Goal: Task Accomplishment & Management: Use online tool/utility

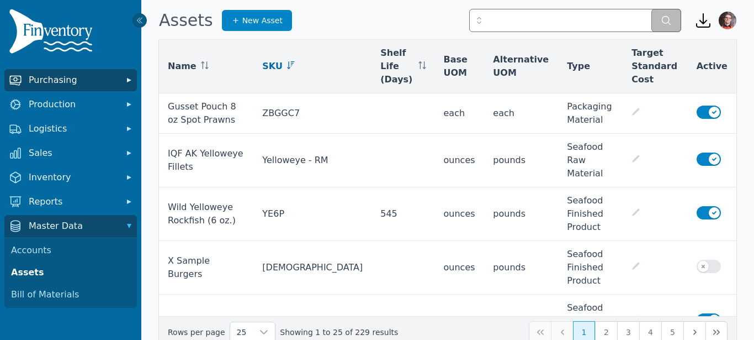
click at [69, 78] on span "Purchasing" at bounding box center [73, 79] width 88 height 13
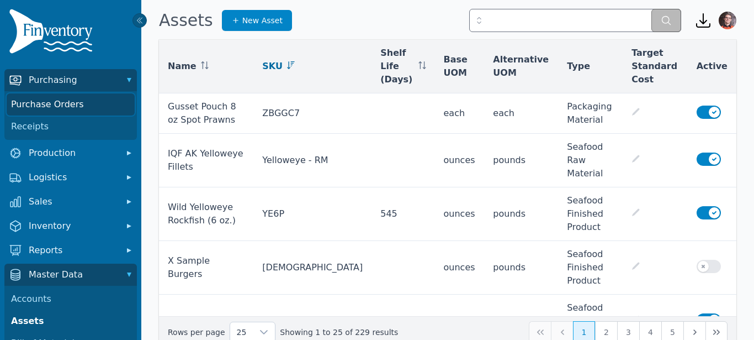
click at [61, 102] on link "Purchase Orders" at bounding box center [71, 104] width 128 height 22
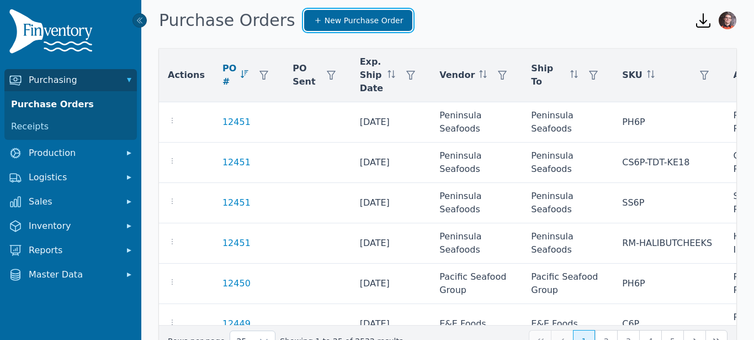
click at [314, 20] on icon at bounding box center [318, 20] width 9 height 9
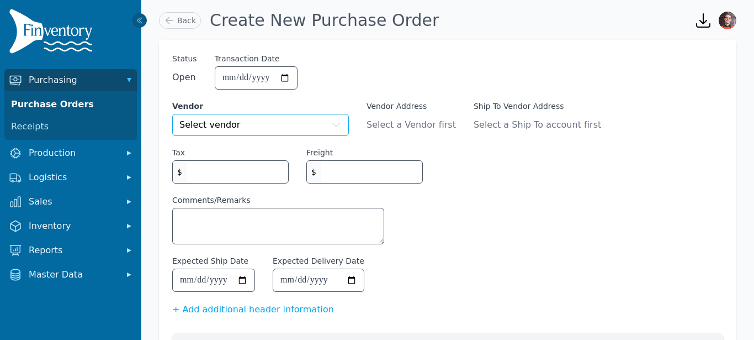
click at [257, 131] on button "Select vendor" at bounding box center [260, 125] width 177 height 22
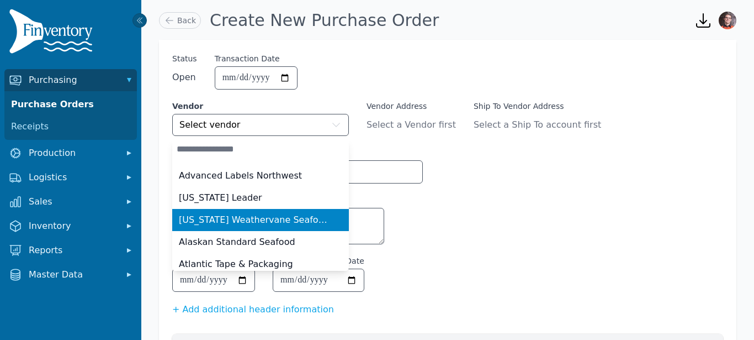
click at [237, 219] on span "[US_STATE] Weathervane Seafoods LLC" at bounding box center [254, 219] width 150 height 13
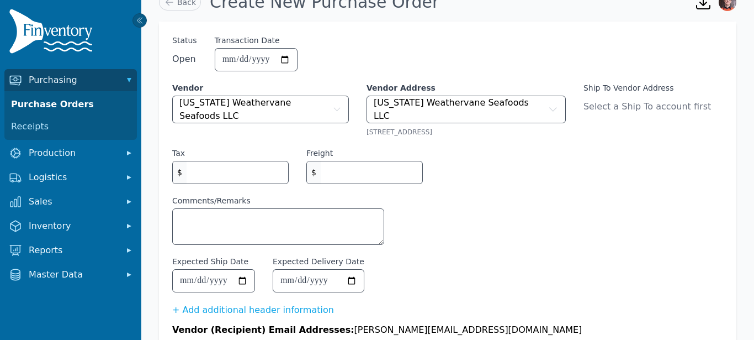
scroll to position [19, 0]
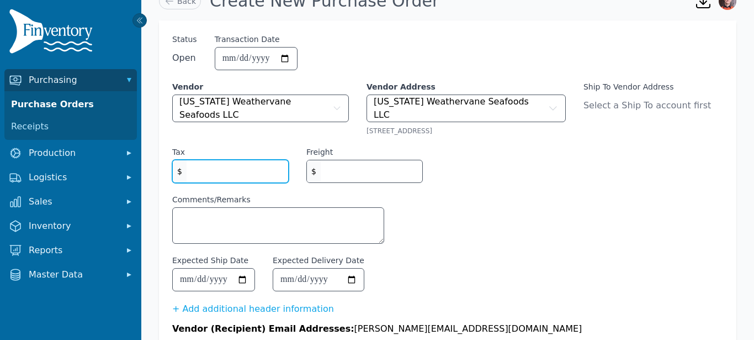
click at [236, 167] on input "Tax" at bounding box center [238, 171] width 102 height 22
type input "*"
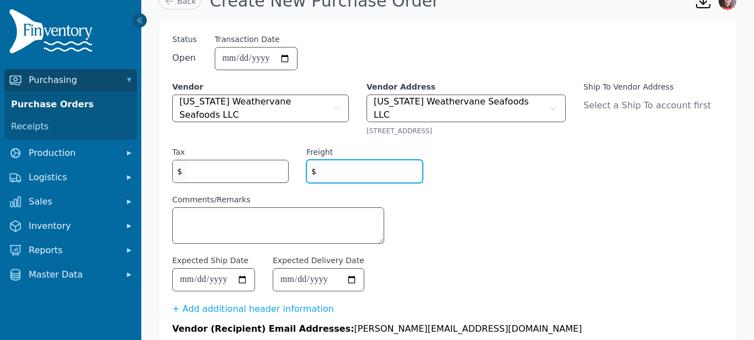
type input "*"
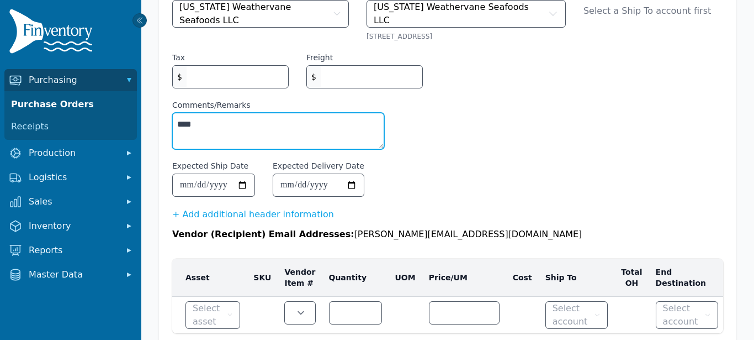
scroll to position [147, 0]
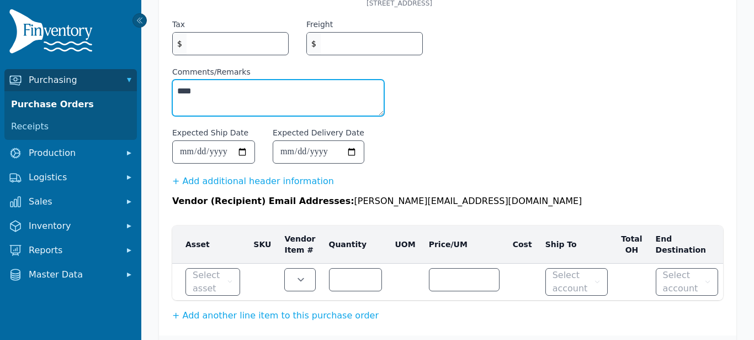
type textarea "****"
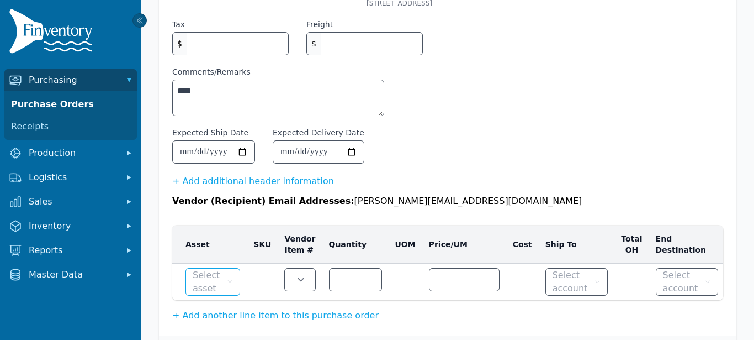
click at [231, 285] on button "Select asset" at bounding box center [213, 282] width 55 height 28
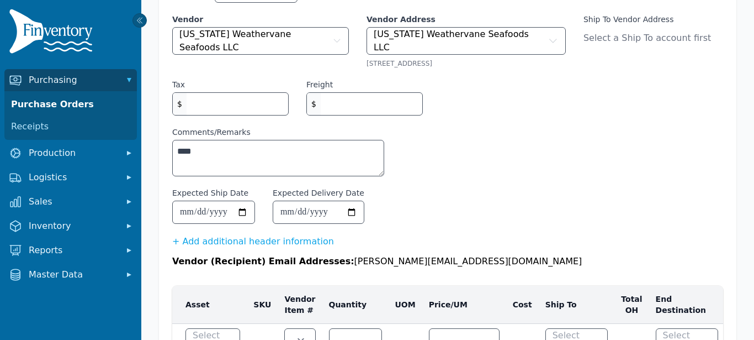
scroll to position [0, 0]
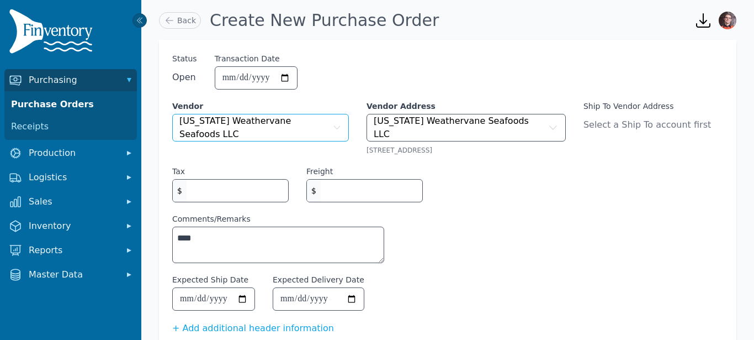
click at [288, 131] on button "[US_STATE] Weathervane Seafoods LLC" at bounding box center [260, 128] width 177 height 28
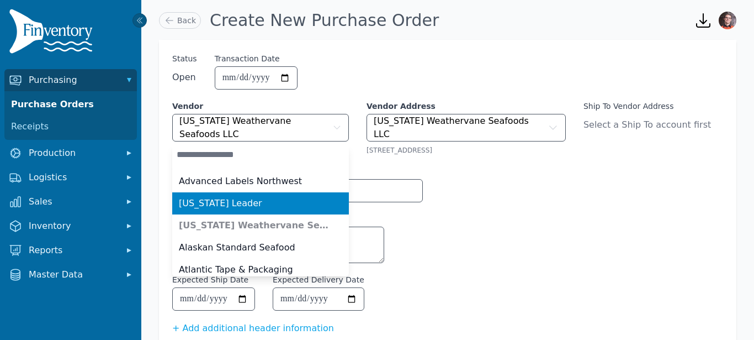
click at [240, 197] on div "[US_STATE] Leader" at bounding box center [254, 203] width 150 height 13
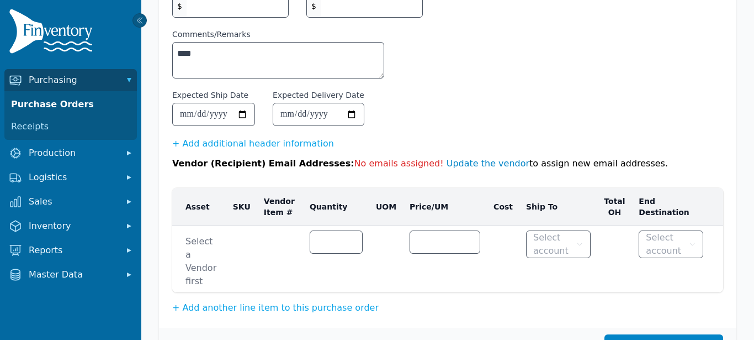
scroll to position [211, 0]
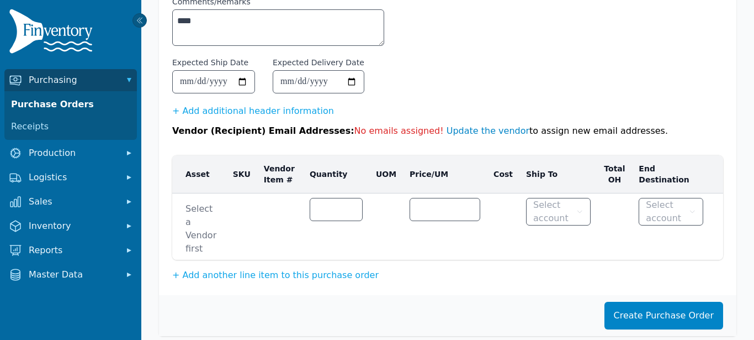
click at [226, 221] on td "Select a Vendor first Select asset No matches found Asset is required." at bounding box center [199, 226] width 54 height 67
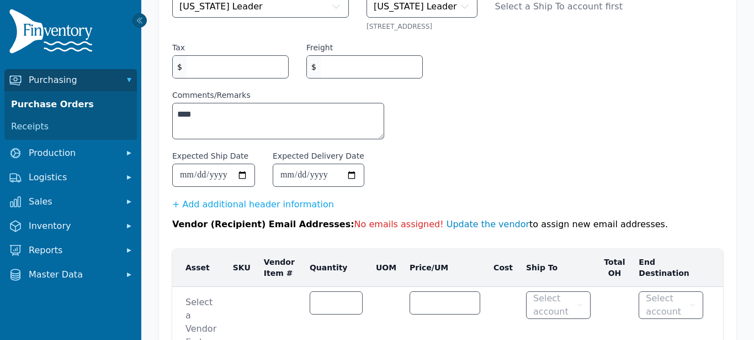
scroll to position [0, 0]
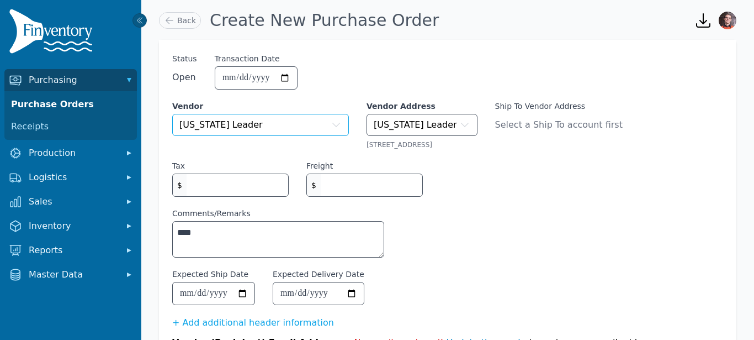
click at [251, 114] on button "[US_STATE] Leader" at bounding box center [260, 125] width 177 height 22
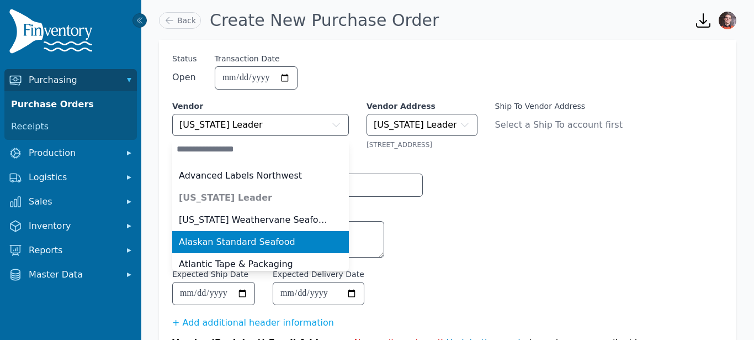
click at [251, 241] on span "Alaskan Standard Seafood" at bounding box center [237, 241] width 117 height 13
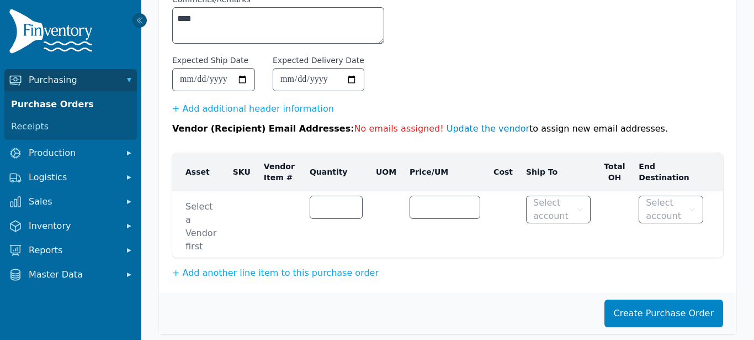
scroll to position [216, 0]
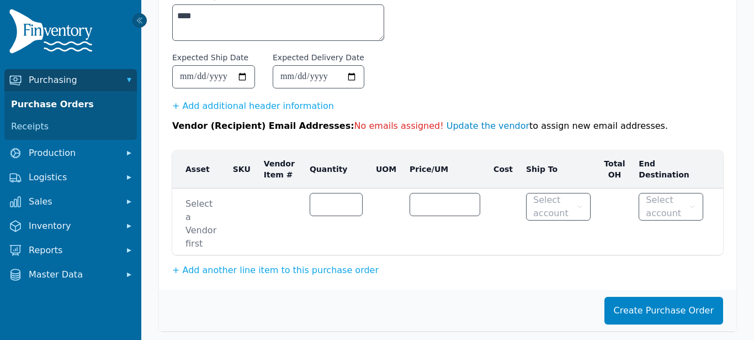
click at [202, 213] on span "Select a Vendor first" at bounding box center [203, 223] width 34 height 53
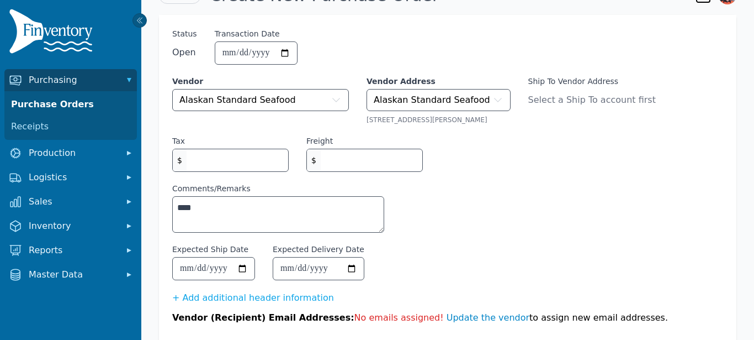
scroll to position [0, 0]
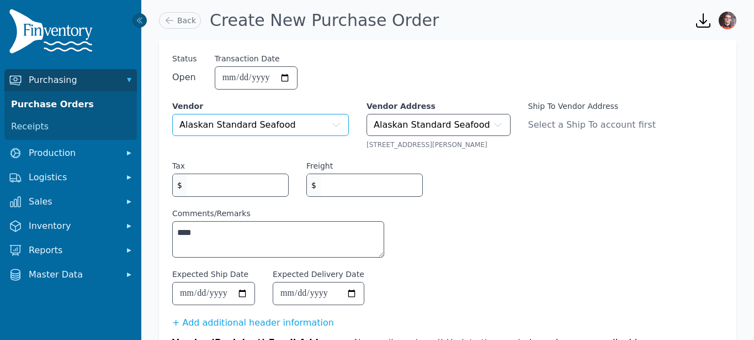
click at [325, 123] on button "Alaskan Standard Seafood" at bounding box center [260, 125] width 177 height 22
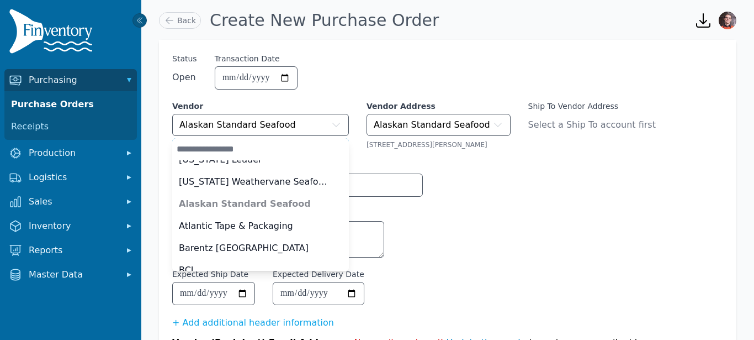
scroll to position [39, 0]
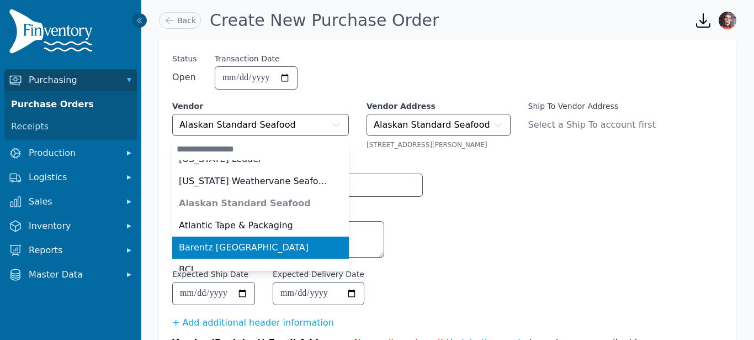
click at [245, 243] on span "Barentz [GEOGRAPHIC_DATA]" at bounding box center [244, 247] width 130 height 13
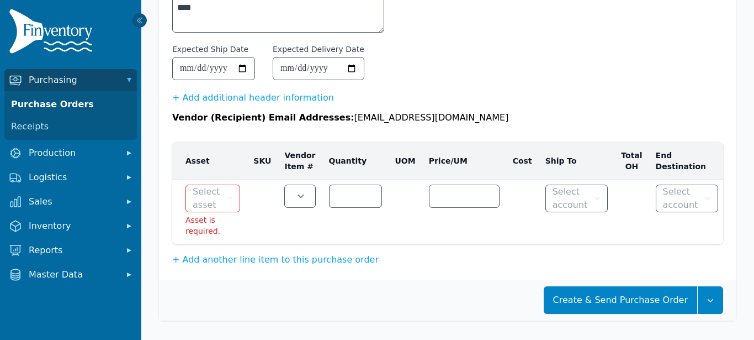
scroll to position [227, 0]
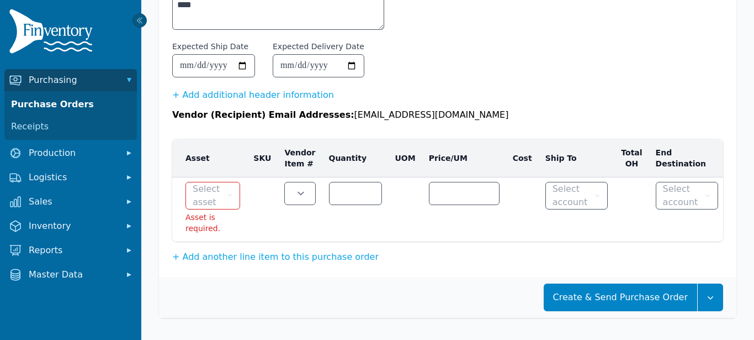
click at [221, 190] on span "Select asset" at bounding box center [209, 195] width 32 height 27
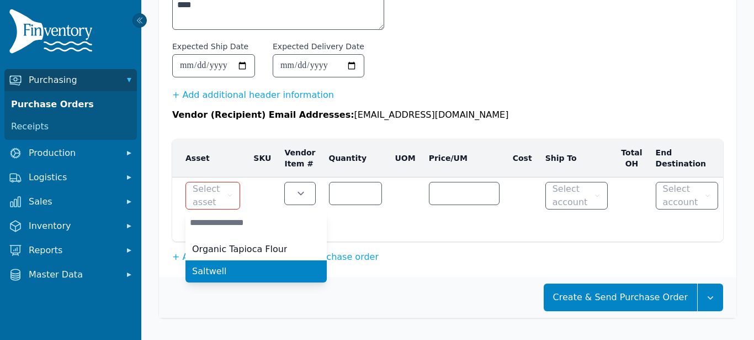
click at [229, 270] on div "Saltwell" at bounding box center [249, 270] width 115 height 13
type input "****"
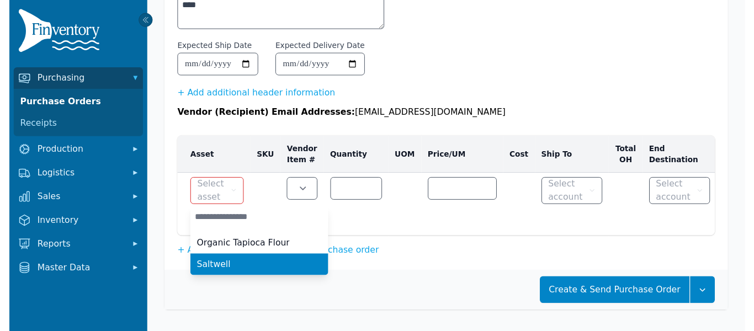
scroll to position [208, 0]
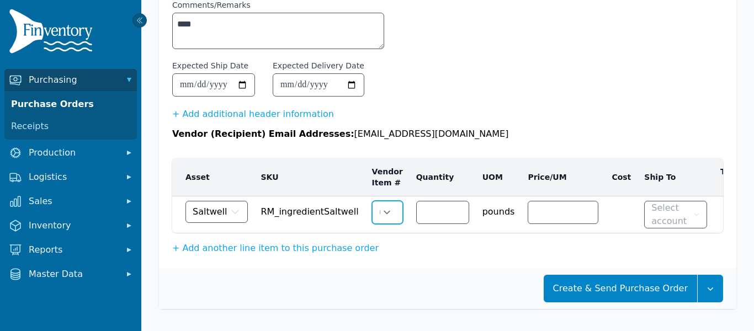
click at [373, 214] on select "****" at bounding box center [385, 213] width 25 height 22
click at [380, 215] on select "****" at bounding box center [385, 213] width 25 height 22
click at [223, 214] on span "Saltwell" at bounding box center [210, 211] width 35 height 13
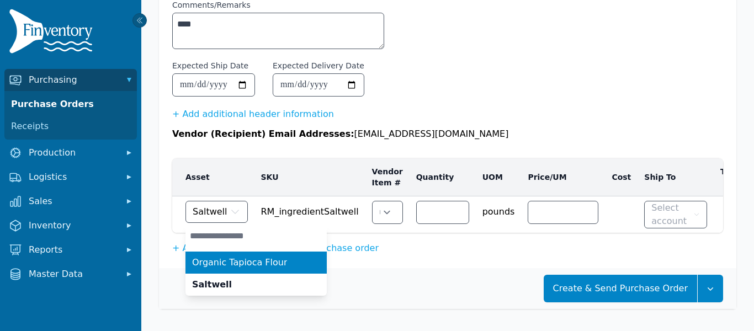
click at [207, 259] on span "Organic Tapioca Flour" at bounding box center [239, 262] width 95 height 13
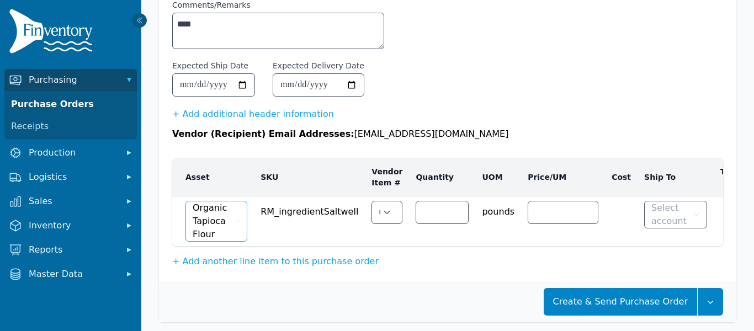
click at [226, 215] on span "Organic Tapioca Flour" at bounding box center [213, 222] width 41 height 40
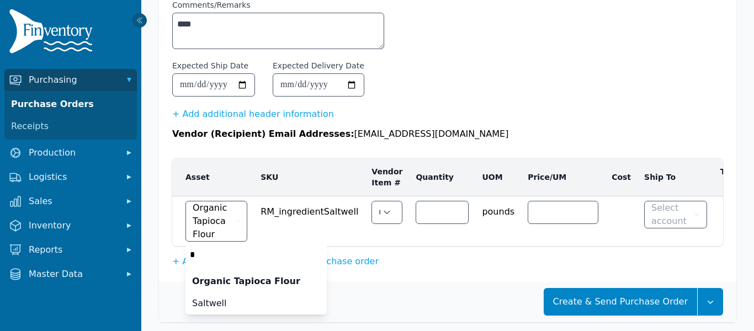
type input "**"
click at [317, 255] on input "**" at bounding box center [256, 255] width 141 height 22
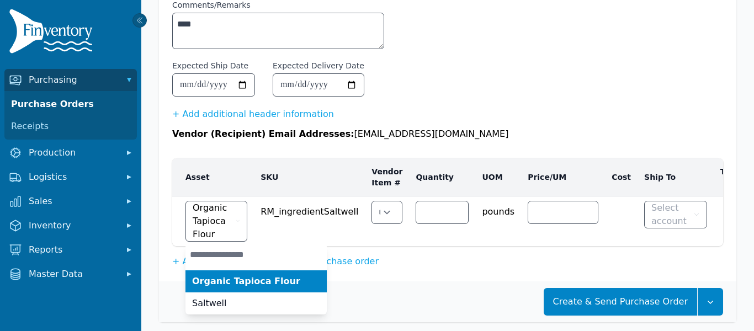
click at [460, 136] on div "Vendor (Recipient) Email Addresses: [EMAIL_ADDRESS][DOMAIN_NAME]" at bounding box center [447, 134] width 551 height 13
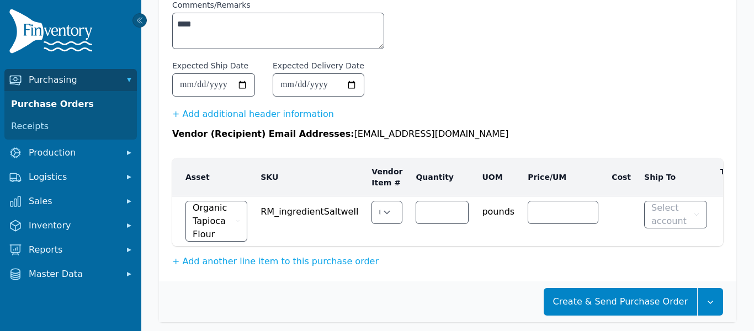
scroll to position [221, 0]
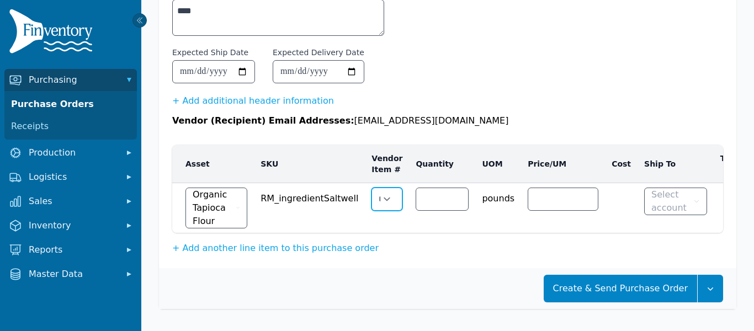
click at [374, 197] on select "****" at bounding box center [384, 199] width 25 height 22
click at [420, 198] on input "number" at bounding box center [442, 199] width 52 height 22
type input "*"
click at [443, 197] on input "*" at bounding box center [442, 199] width 52 height 22
click at [544, 203] on input "****" at bounding box center [563, 199] width 70 height 22
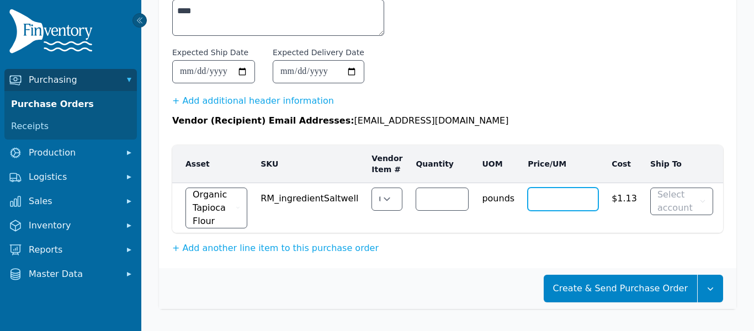
click at [569, 198] on input "******" at bounding box center [563, 199] width 70 height 22
click at [569, 196] on input "******" at bounding box center [563, 199] width 70 height 22
drag, startPoint x: 541, startPoint y: 197, endPoint x: 457, endPoint y: 192, distance: 84.1
click at [457, 192] on tr "Organic Tapioca Flour RM_ingredientSaltwell **** * pounds ****** $1.1303 Select…" at bounding box center [513, 208] width 682 height 50
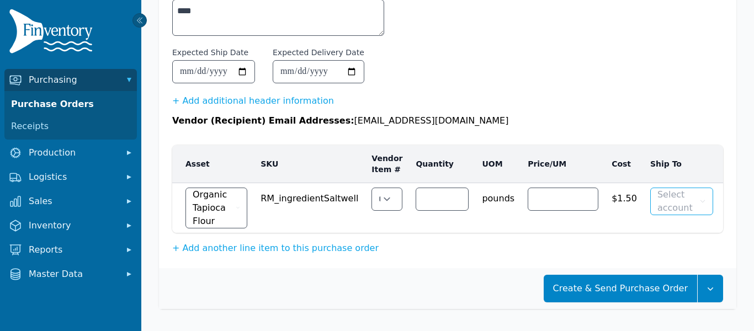
type input "***"
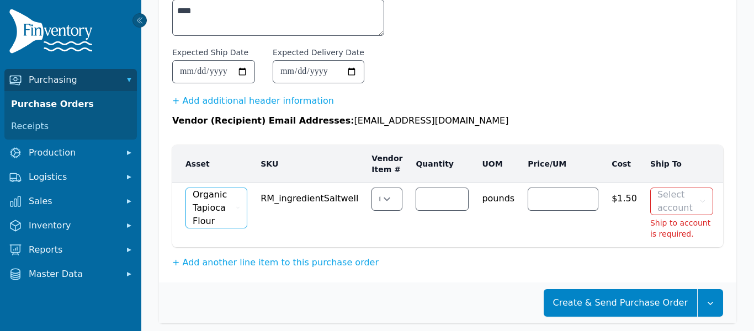
click at [226, 211] on span "Organic Tapioca Flour" at bounding box center [213, 208] width 41 height 40
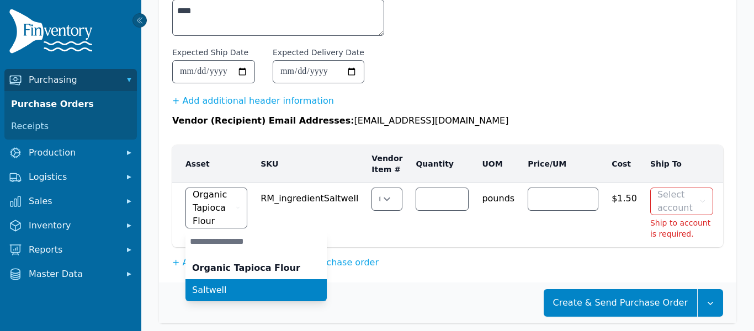
click at [212, 285] on span "Saltwell" at bounding box center [209, 290] width 35 height 13
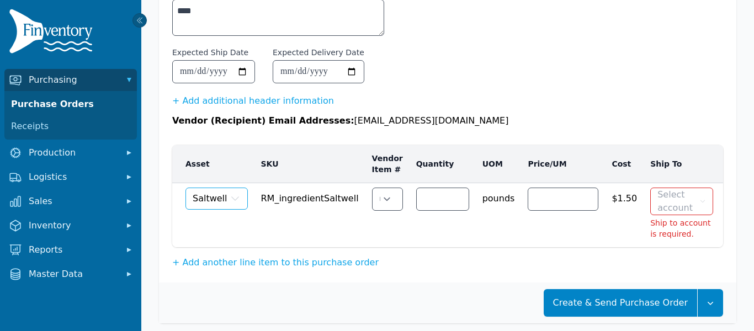
click at [232, 195] on icon "button" at bounding box center [235, 198] width 11 height 11
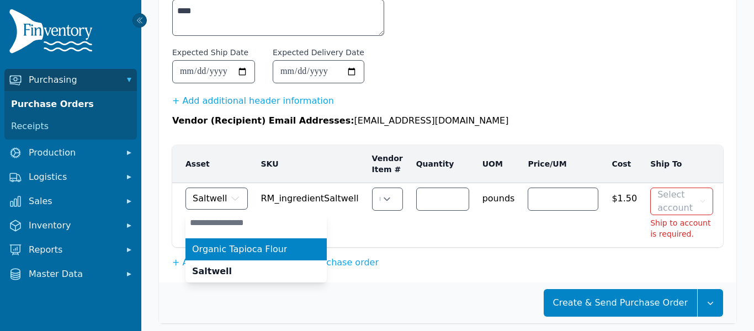
click at [214, 249] on span "Organic Tapioca Flour" at bounding box center [239, 249] width 95 height 13
type input "****"
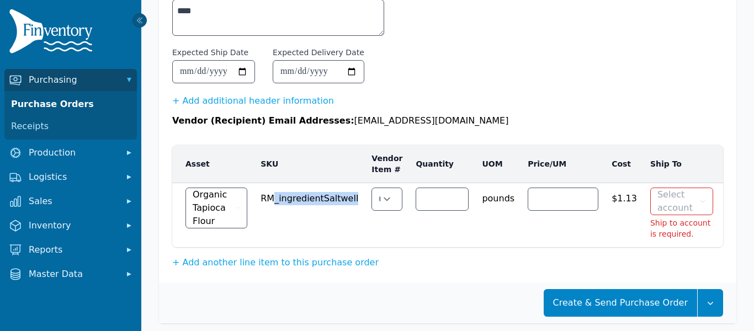
drag, startPoint x: 271, startPoint y: 199, endPoint x: 378, endPoint y: 214, distance: 107.6
click at [377, 214] on tr "Organic Tapioca Flour RM_ingredientSaltwell **** * pounds **** $1.13 Select acc…" at bounding box center [507, 215] width 671 height 65
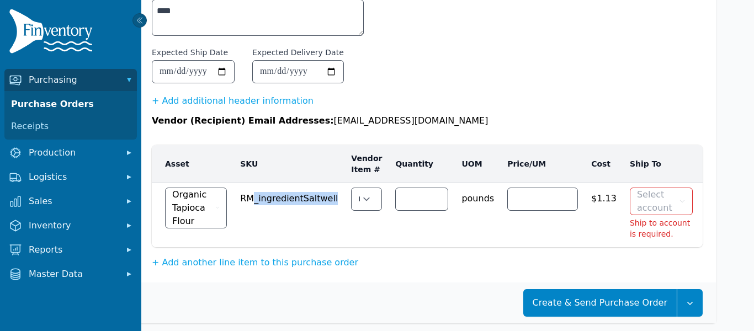
scroll to position [221, 51]
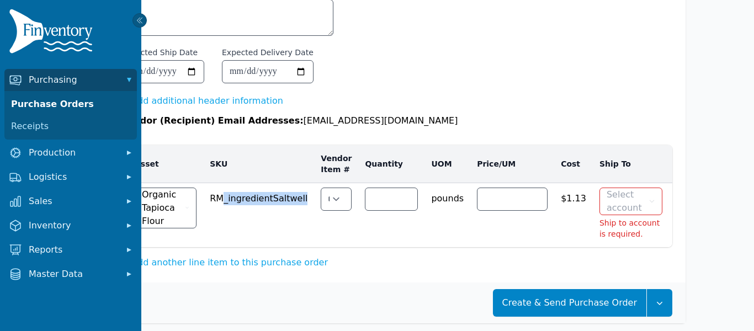
click at [617, 203] on span "Select account" at bounding box center [627, 201] width 40 height 27
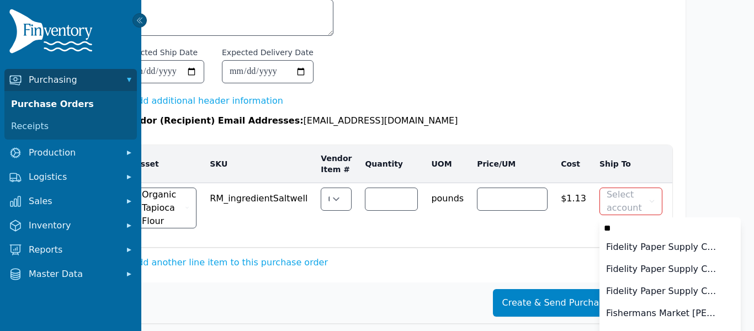
scroll to position [0, 0]
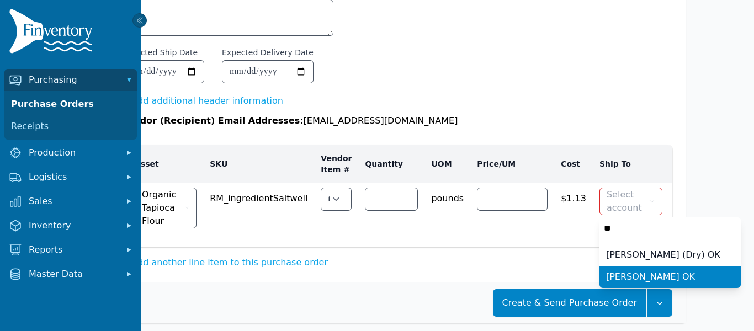
type input "**"
click at [606, 273] on span "[PERSON_NAME] OK" at bounding box center [650, 277] width 89 height 13
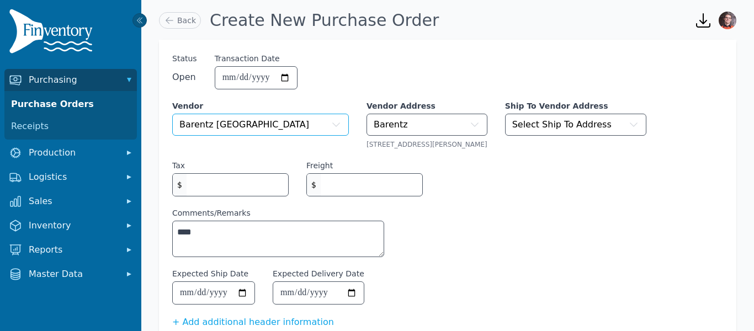
click at [314, 123] on button "Barentz [GEOGRAPHIC_DATA]" at bounding box center [260, 125] width 177 height 22
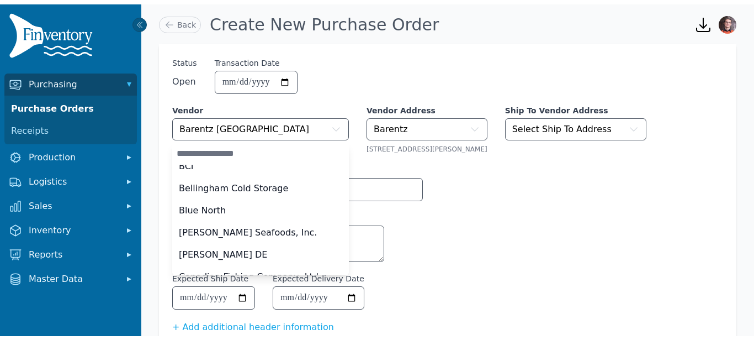
scroll to position [288, 0]
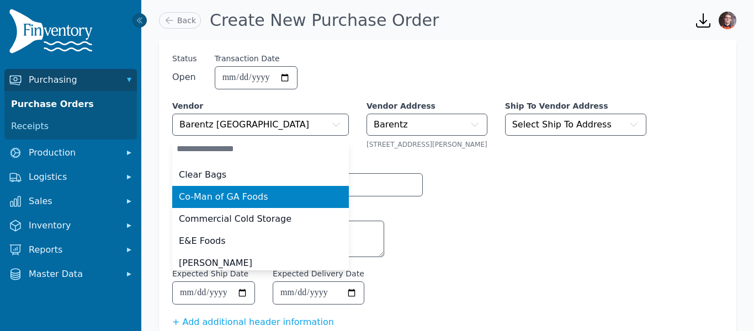
click at [252, 200] on span "Co-Man of GA Foods" at bounding box center [223, 196] width 89 height 13
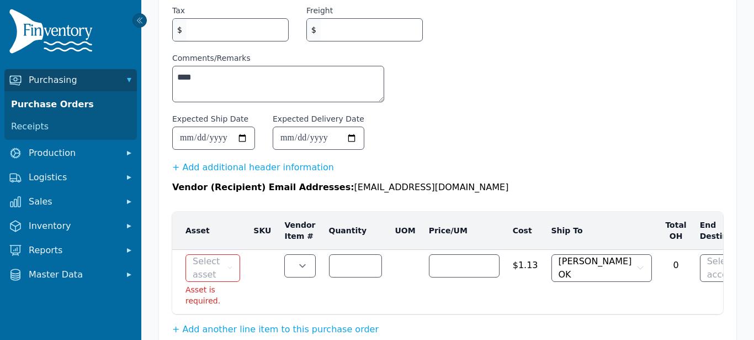
scroll to position [223, 0]
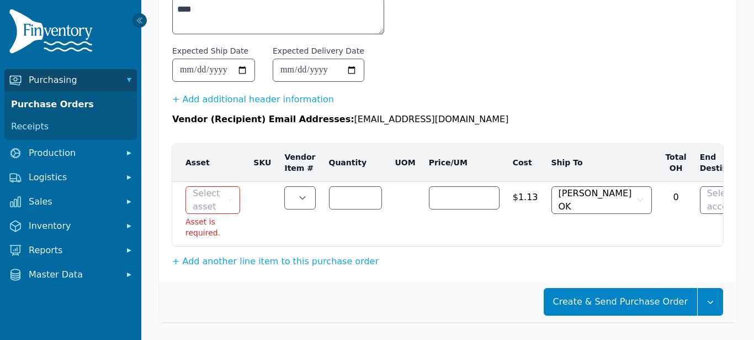
click at [232, 205] on button "Select asset" at bounding box center [213, 200] width 55 height 28
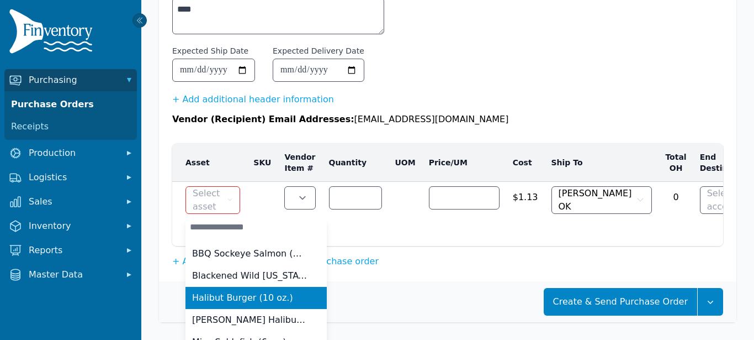
click at [213, 295] on span "Halibut Burger (10 oz.)" at bounding box center [242, 297] width 101 height 13
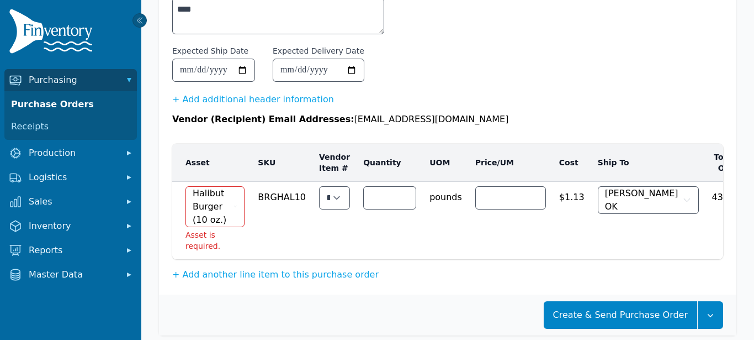
scroll to position [221, 0]
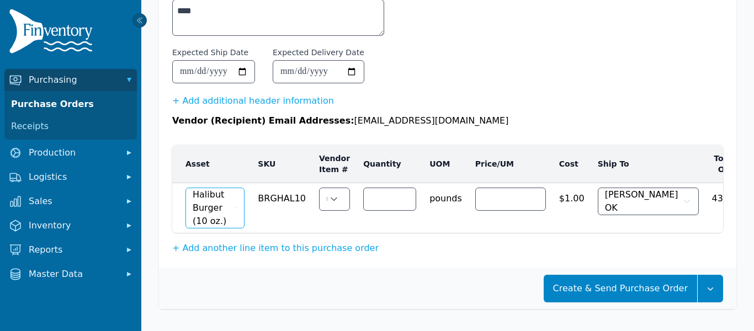
click at [230, 205] on button "Halibut Burger (10 oz.)" at bounding box center [215, 208] width 59 height 41
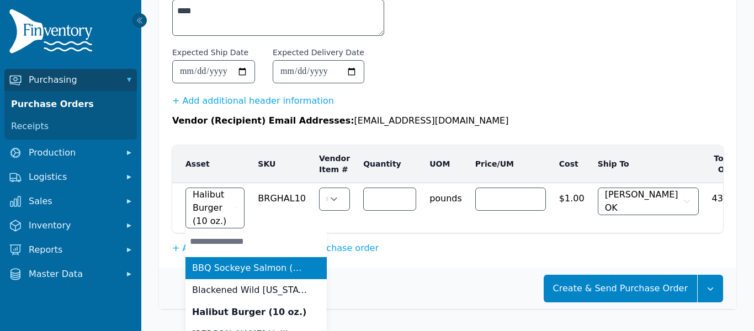
click at [227, 261] on li "BBQ Sockeye Salmon (6 oz.)" at bounding box center [256, 268] width 141 height 22
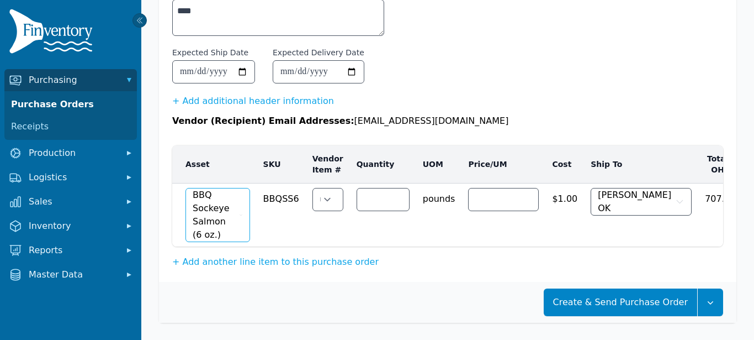
click at [229, 211] on span "BBQ Sockeye Salmon (6 oz.)" at bounding box center [215, 214] width 44 height 53
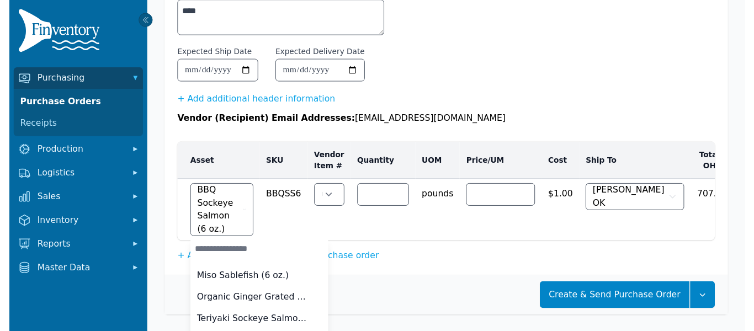
scroll to position [93, 0]
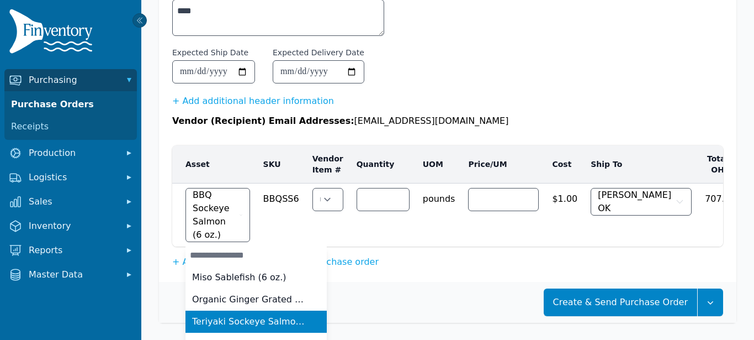
click at [226, 317] on span "Teriyaki Sockeye Salmon (6 oz.)" at bounding box center [249, 321] width 115 height 13
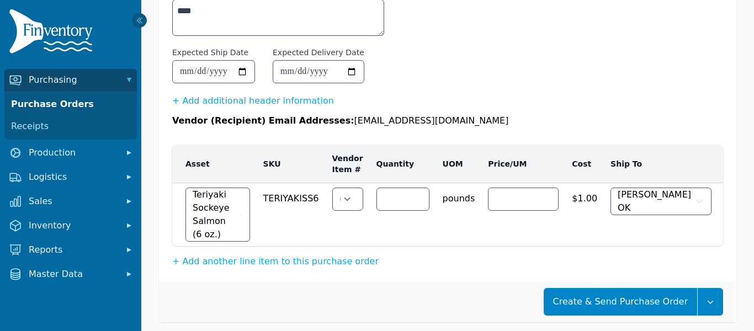
scroll to position [0, 0]
click at [235, 211] on button "Teriyaki Sockeye Salmon (6 oz.)" at bounding box center [218, 215] width 65 height 54
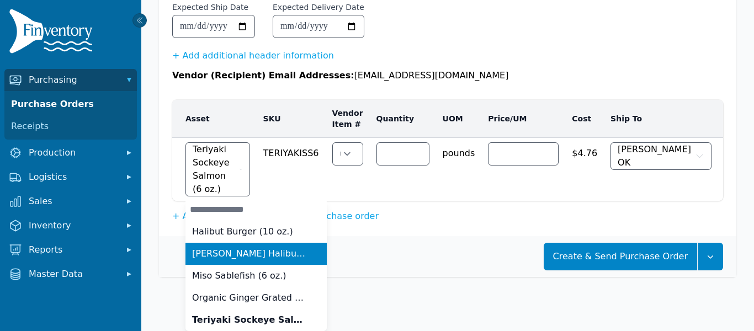
click at [230, 252] on span "[PERSON_NAME] Halibut (6 oz.)" at bounding box center [249, 253] width 115 height 13
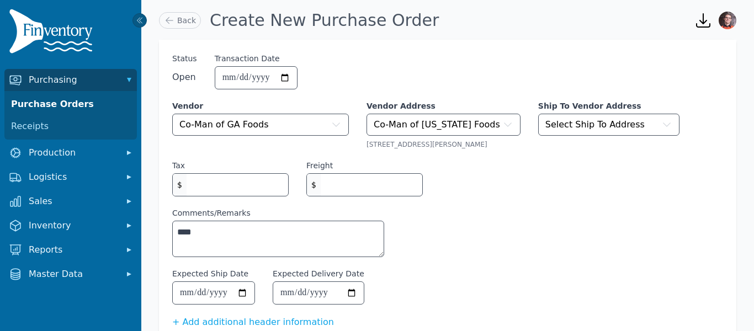
scroll to position [0, 18]
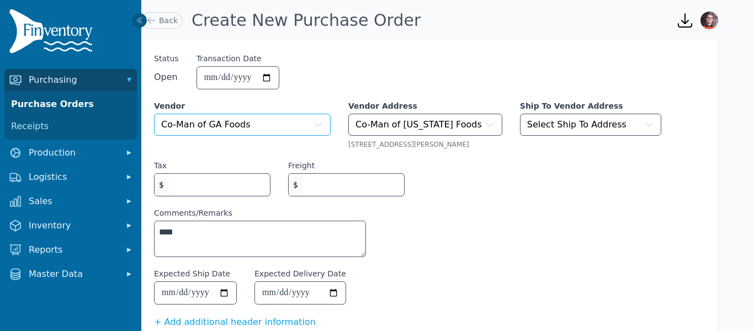
click at [306, 124] on button "Co-Man of GA Foods" at bounding box center [242, 125] width 177 height 22
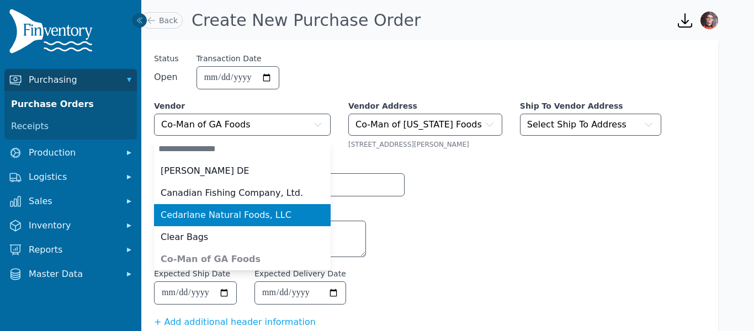
scroll to position [319, 0]
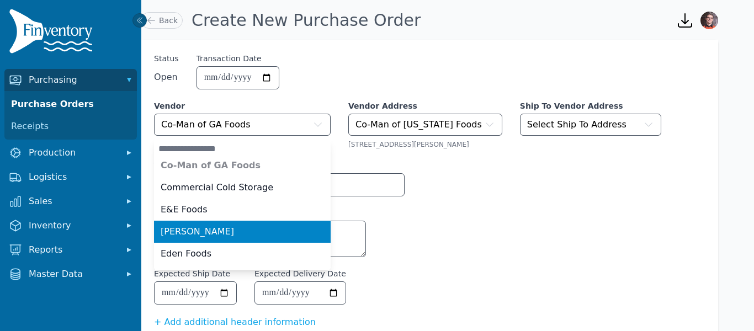
click at [242, 226] on div "[PERSON_NAME]" at bounding box center [236, 231] width 150 height 13
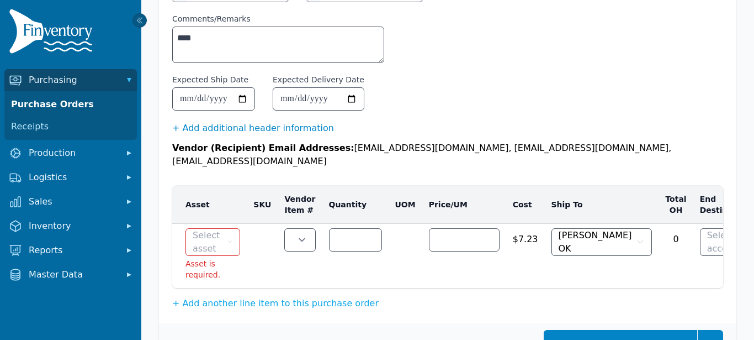
scroll to position [227, 0]
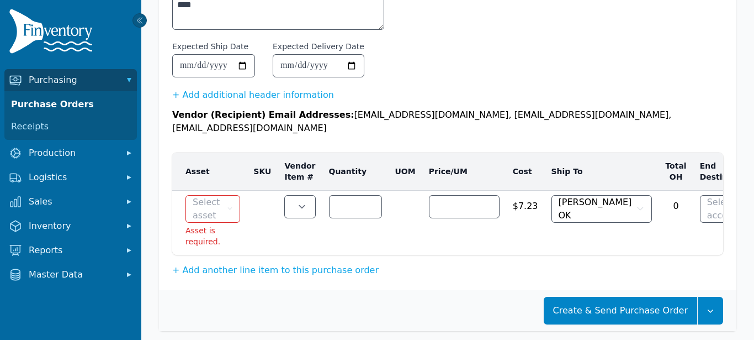
click at [223, 200] on span "Select asset" at bounding box center [209, 208] width 32 height 27
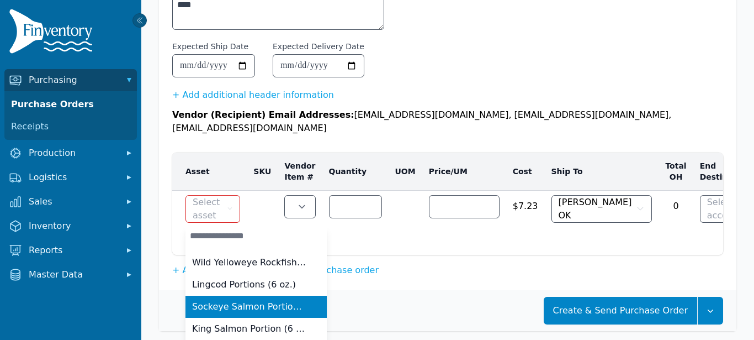
click at [220, 300] on span "Sockeye Salmon Portions (6 oz.)" at bounding box center [249, 306] width 115 height 13
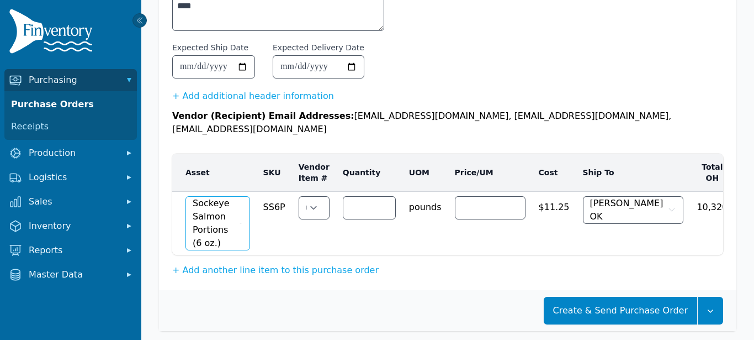
click at [232, 203] on span "Sockeye Salmon Portions (6 oz.)" at bounding box center [215, 223] width 44 height 53
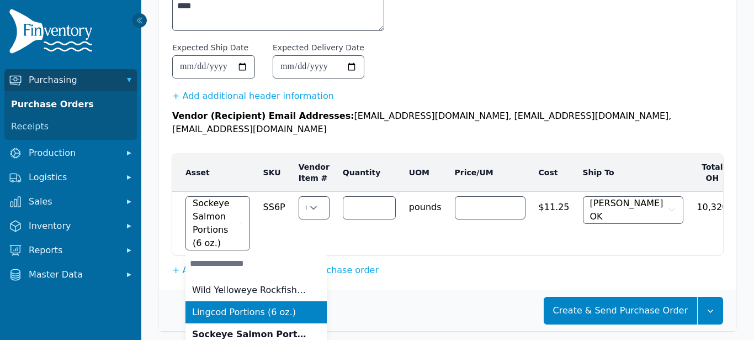
click at [226, 301] on li "Lingcod Portions (6 oz.)" at bounding box center [256, 312] width 141 height 22
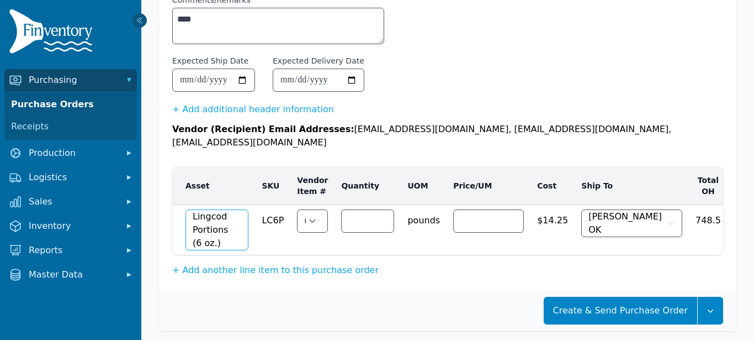
click at [225, 219] on span "Lingcod Portions (6 oz.)" at bounding box center [214, 230] width 42 height 40
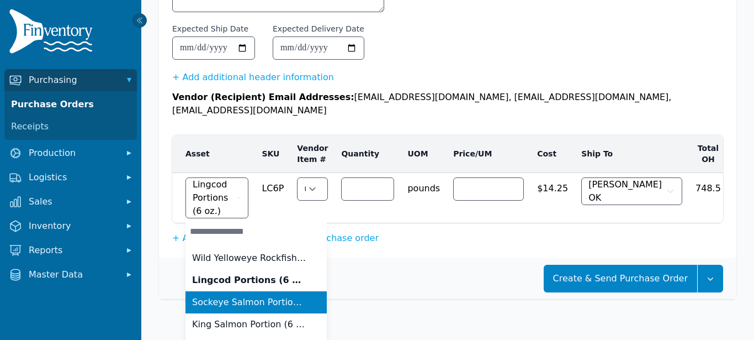
scroll to position [93, 0]
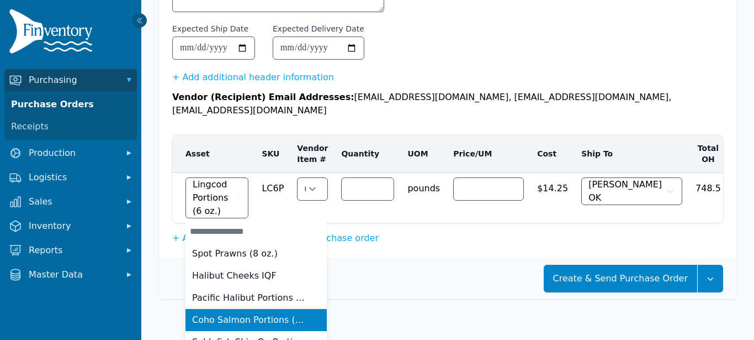
click at [219, 313] on span "Coho Salmon Portions (6 oz.)" at bounding box center [249, 319] width 115 height 13
type input "*****"
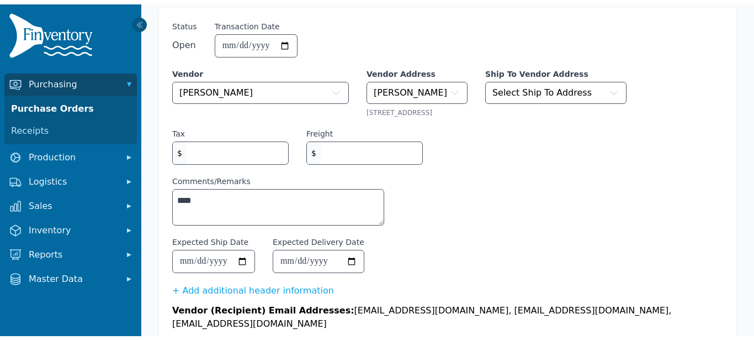
scroll to position [0, 0]
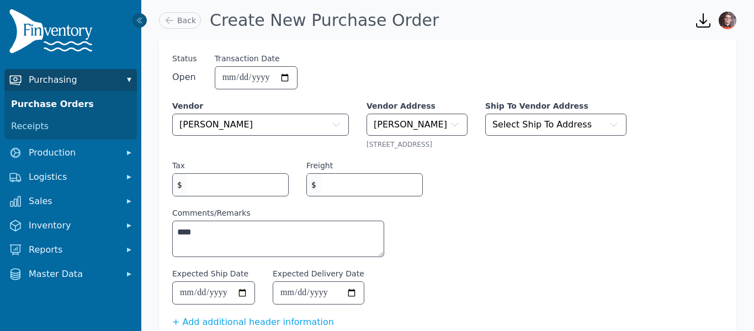
click at [63, 82] on span "Purchasing" at bounding box center [73, 79] width 88 height 13
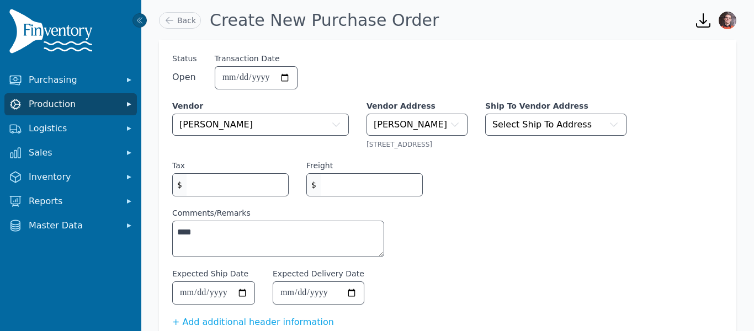
click at [54, 101] on span "Production" at bounding box center [73, 104] width 88 height 13
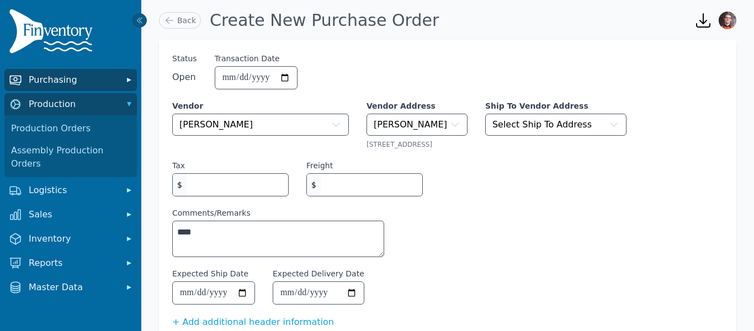
click at [59, 86] on button "Purchasing" at bounding box center [70, 80] width 133 height 22
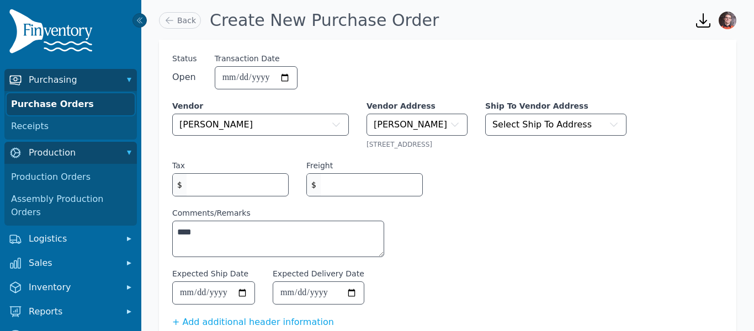
click at [52, 109] on link "Purchase Orders" at bounding box center [71, 104] width 128 height 22
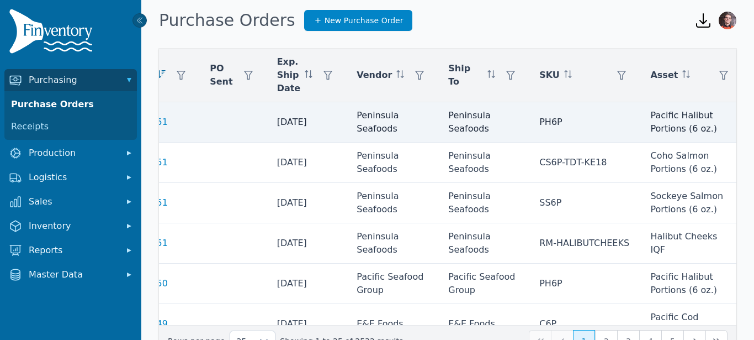
scroll to position [0, 75]
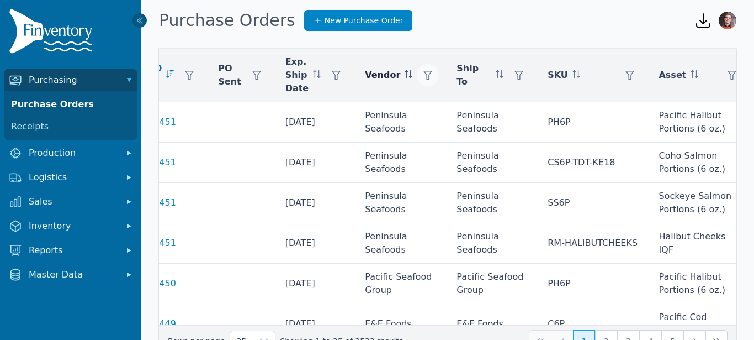
click at [423, 74] on icon "button" at bounding box center [427, 75] width 9 height 9
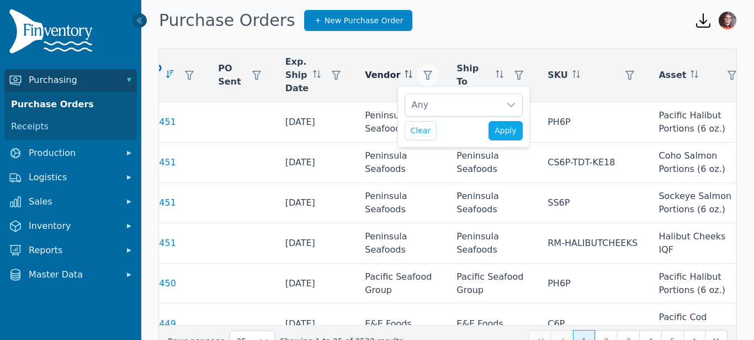
scroll to position [11, 7]
click at [434, 104] on div "Any" at bounding box center [452, 105] width 95 height 22
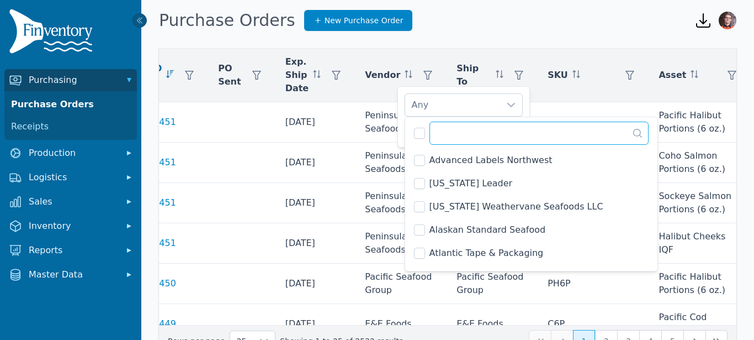
click at [473, 141] on input "text" at bounding box center [540, 132] width 220 height 23
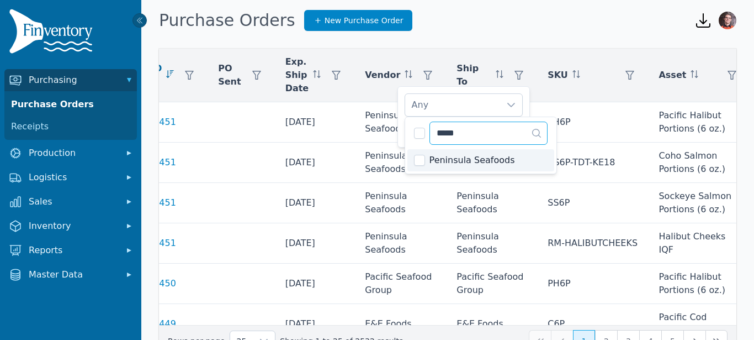
type input "*****"
click at [462, 159] on span "Peninsula Seafoods" at bounding box center [473, 159] width 86 height 13
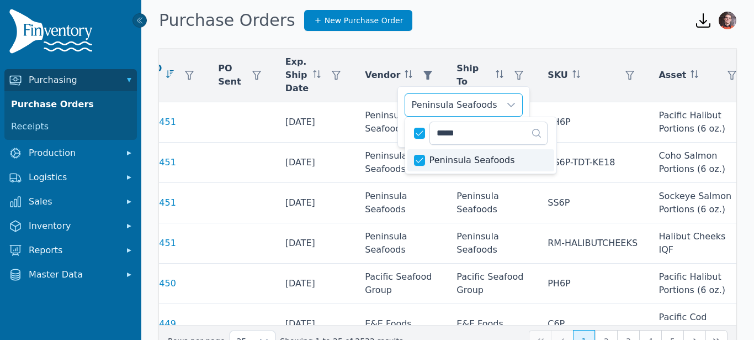
click at [525, 34] on div "Purchase Orders New Purchase Order" at bounding box center [420, 21] width 522 height 30
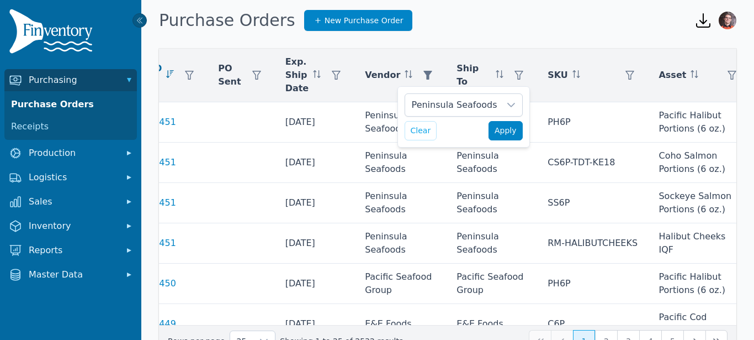
click at [500, 128] on span "Apply" at bounding box center [506, 131] width 22 height 12
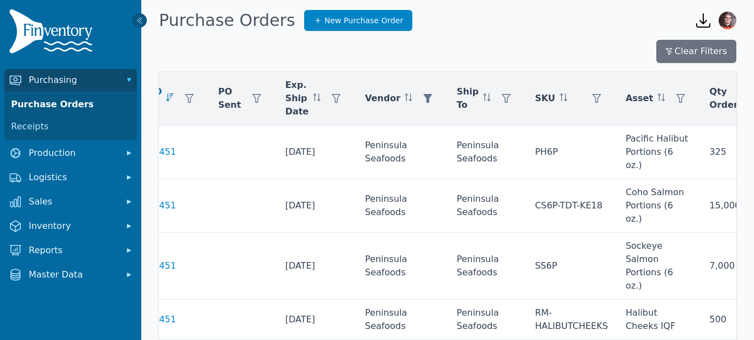
click at [655, 20] on div "Purchase Orders New Purchase Order" at bounding box center [420, 21] width 522 height 30
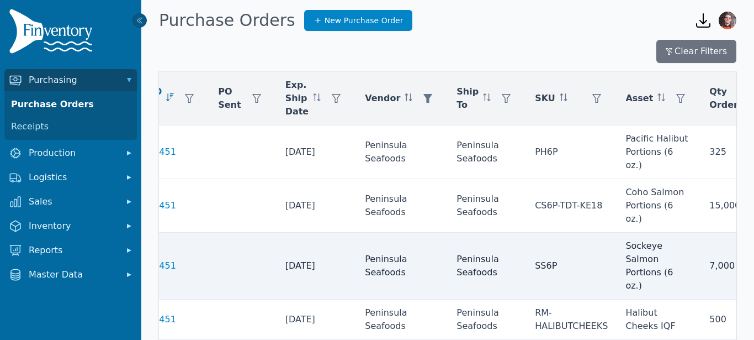
scroll to position [0, 276]
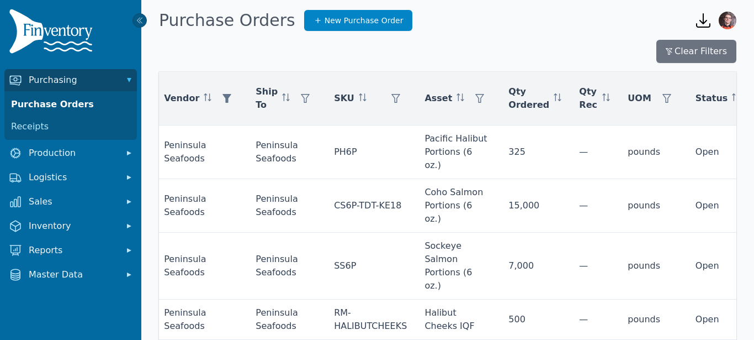
click at [697, 23] on icon "button" at bounding box center [704, 21] width 18 height 18
click at [706, 19] on icon "button" at bounding box center [704, 21] width 18 height 18
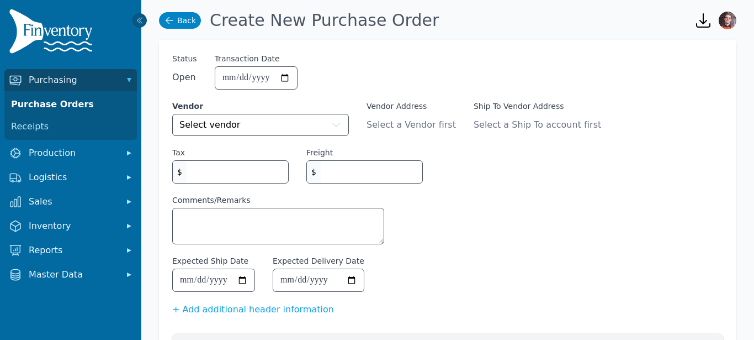
click at [166, 19] on icon at bounding box center [169, 20] width 11 height 11
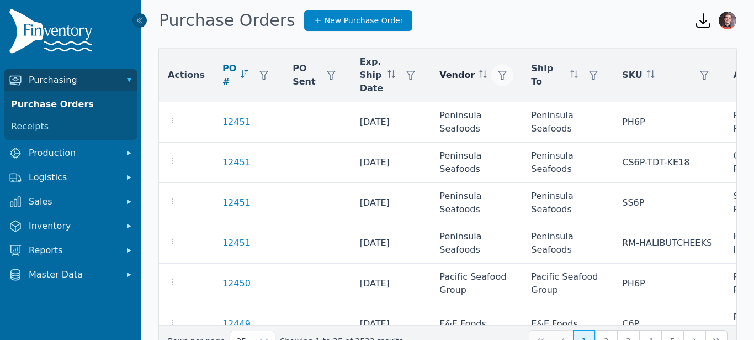
click at [499, 73] on icon "button" at bounding box center [503, 75] width 9 height 9
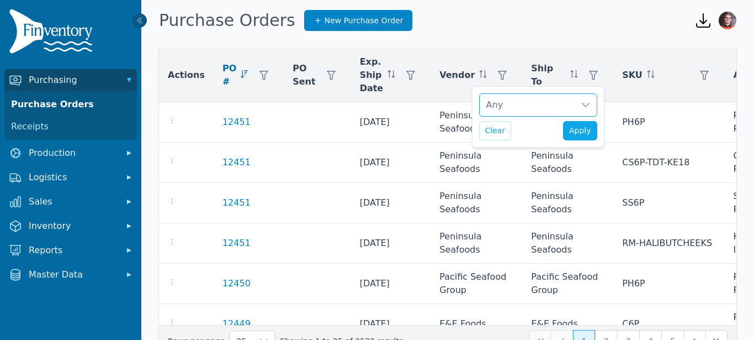
click at [496, 106] on div "Any" at bounding box center [527, 105] width 95 height 22
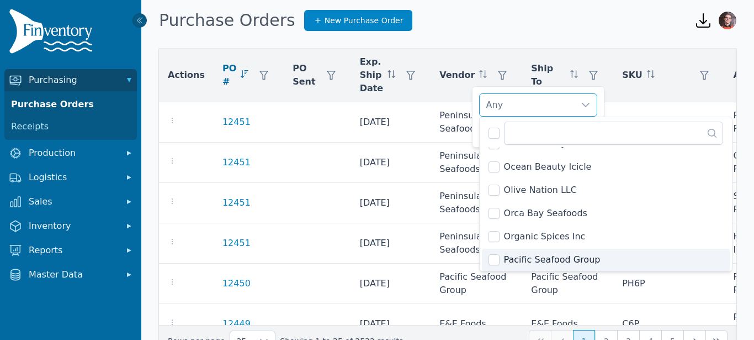
scroll to position [1199, 0]
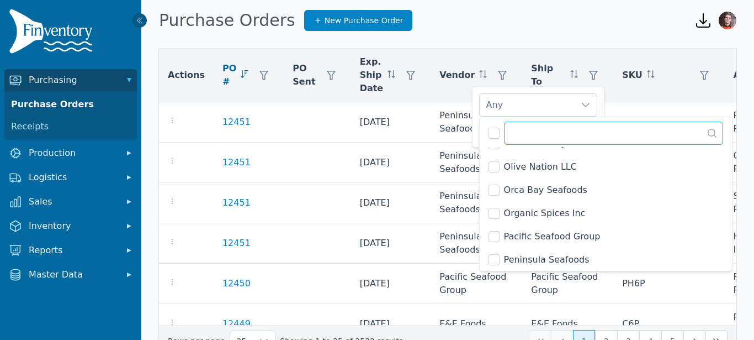
click at [560, 131] on input "text" at bounding box center [614, 132] width 220 height 23
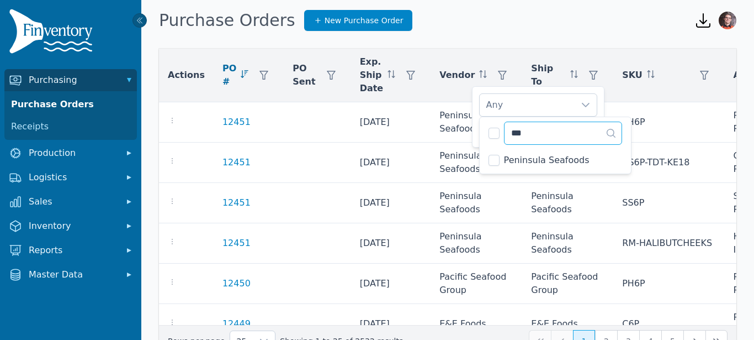
scroll to position [0, 0]
type input "*****"
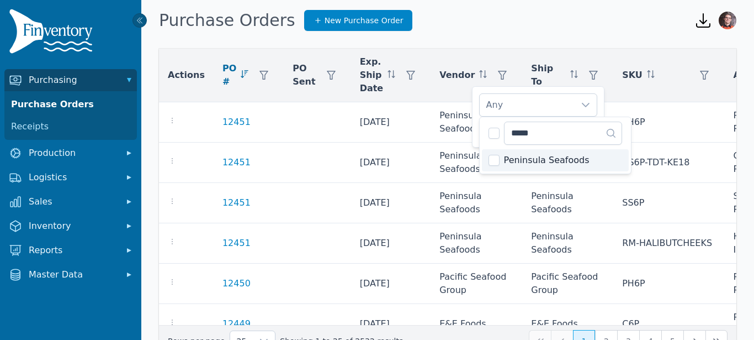
click at [549, 155] on span "Peninsula Seafoods" at bounding box center [547, 159] width 86 height 13
click at [474, 30] on div "Purchase Orders New Purchase Order" at bounding box center [420, 21] width 522 height 30
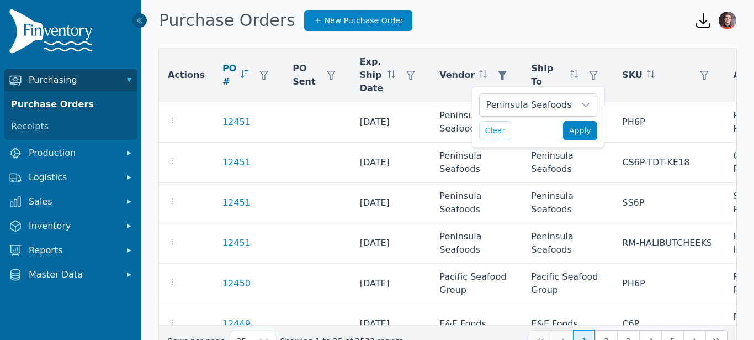
click at [581, 132] on span "Apply" at bounding box center [580, 131] width 22 height 12
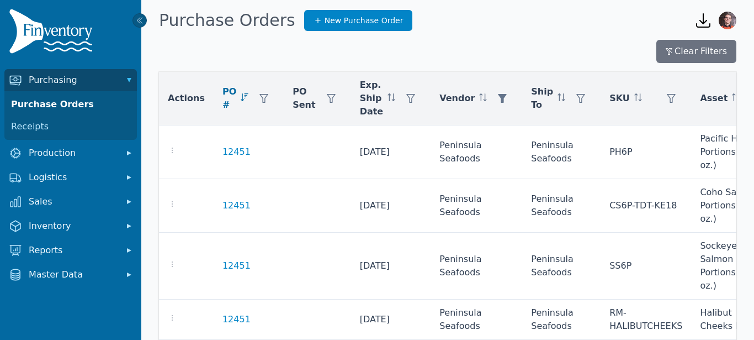
click at [706, 20] on icon "button" at bounding box center [703, 20] width 13 height 13
click at [420, 52] on div "Clear Filters" at bounding box center [448, 51] width 578 height 23
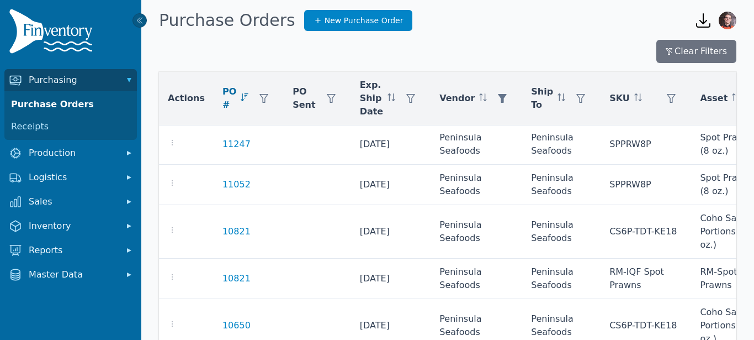
scroll to position [675, 0]
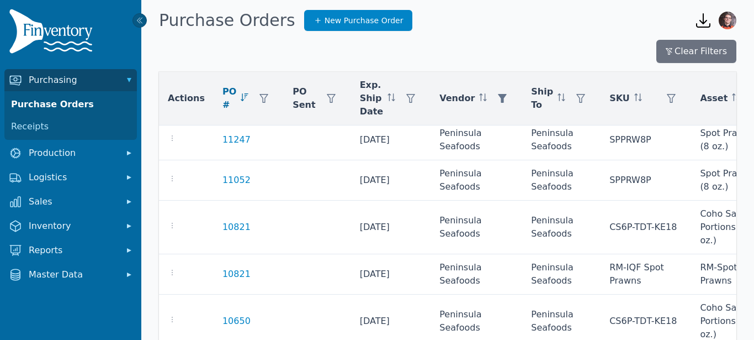
click at [264, 26] on h1 "Purchase Orders" at bounding box center [227, 20] width 136 height 20
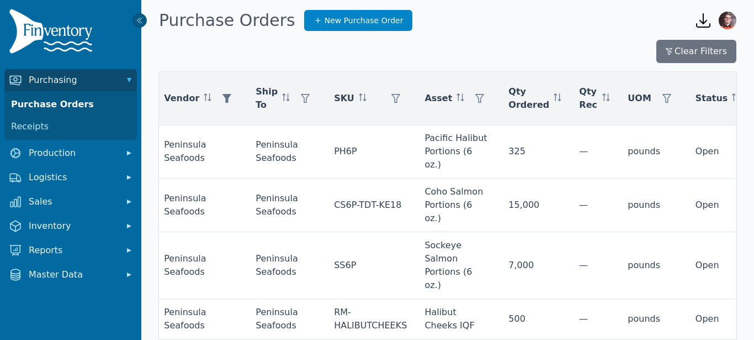
scroll to position [0, 276]
click at [751, 96] on icon "button" at bounding box center [755, 98] width 9 height 9
click at [657, 131] on div "Any" at bounding box center [642, 128] width 95 height 22
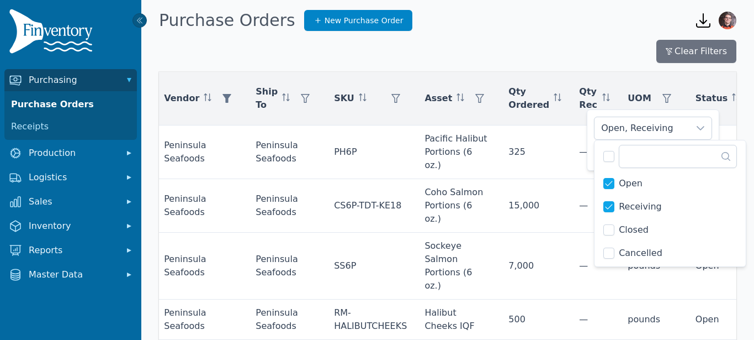
click at [608, 200] on li "Receiving" at bounding box center [670, 206] width 147 height 22
click at [714, 121] on div "Open, Receiving, Closed Clear Apply" at bounding box center [653, 139] width 133 height 61
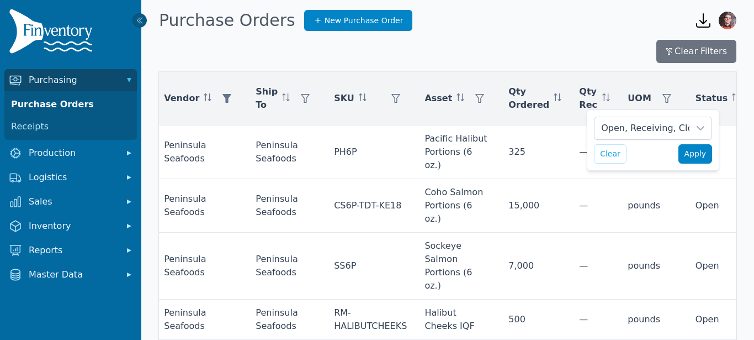
click at [692, 155] on span "Apply" at bounding box center [696, 154] width 22 height 12
click at [703, 24] on icon "button" at bounding box center [703, 20] width 13 height 13
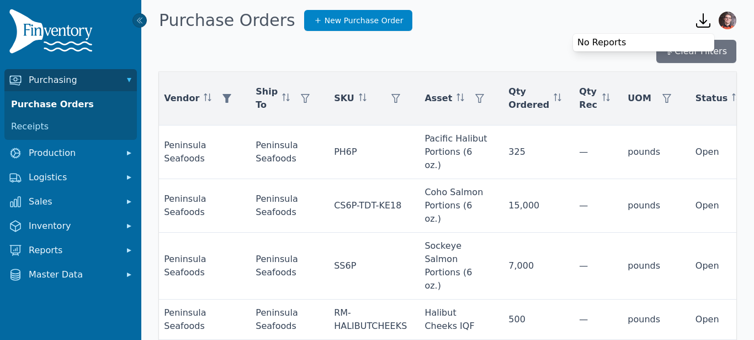
click at [622, 44] on div "No Reports" at bounding box center [643, 42] width 141 height 13
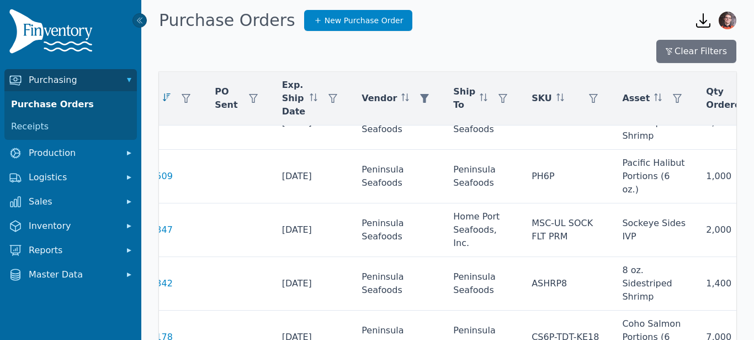
scroll to position [886, 0]
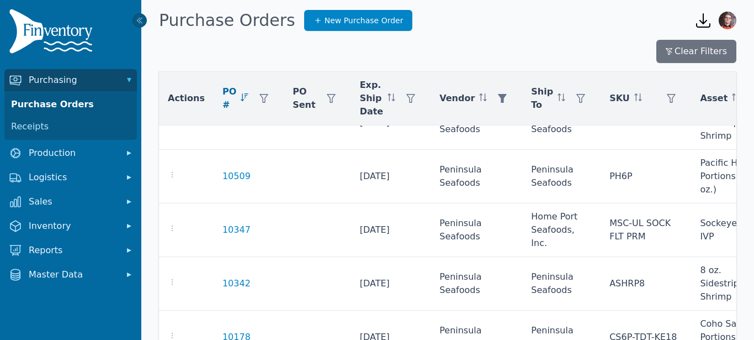
click at [186, 99] on span "Actions" at bounding box center [186, 98] width 37 height 13
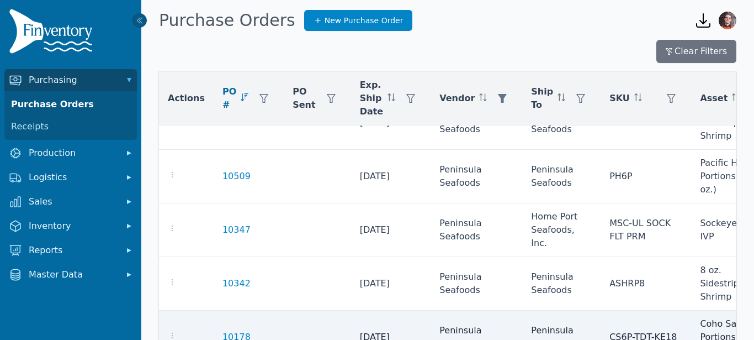
click at [171, 330] on div at bounding box center [186, 336] width 37 height 13
click at [172, 331] on icon "button" at bounding box center [172, 335] width 9 height 9
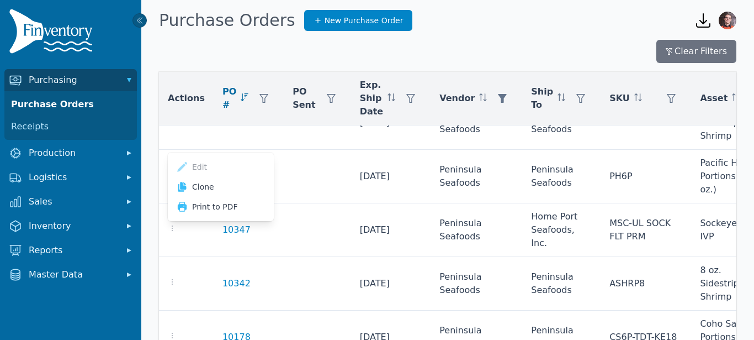
click at [549, 39] on div "Clear Filters Actions PO # PO Sent Exp. Ship Date Vendor Ship To SKU Asset Qty …" at bounding box center [447, 216] width 613 height 362
click at [260, 19] on h1 "Purchase Orders" at bounding box center [227, 20] width 136 height 20
click at [729, 22] on img "button" at bounding box center [728, 21] width 18 height 18
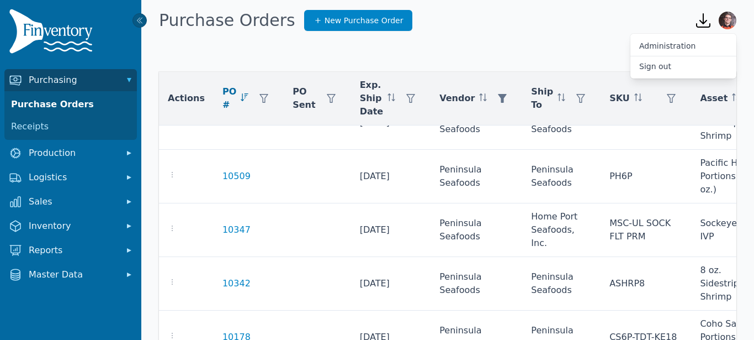
click at [584, 8] on div "Purchase Orders New Purchase Order" at bounding box center [420, 21] width 522 height 30
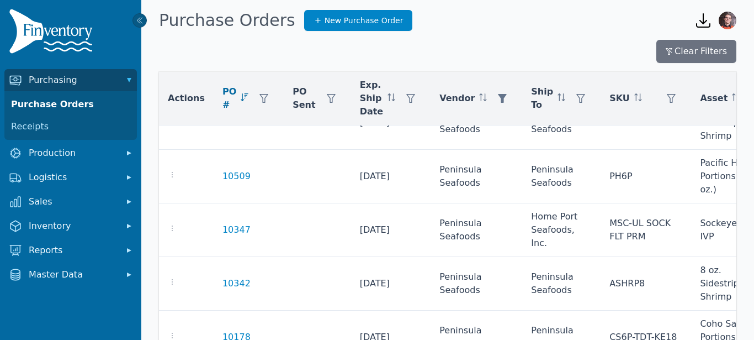
click at [182, 100] on span "Actions" at bounding box center [186, 98] width 37 height 13
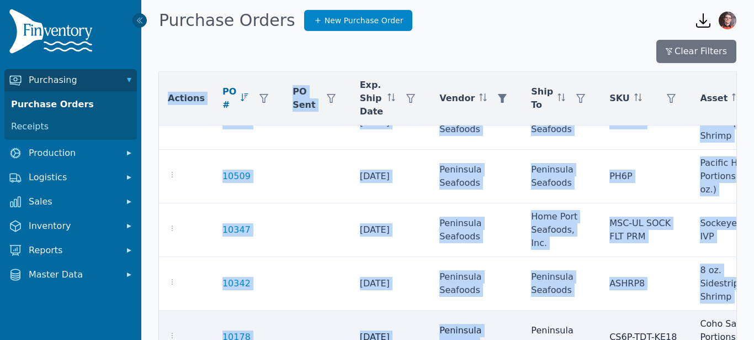
drag, startPoint x: 177, startPoint y: 80, endPoint x: 453, endPoint y: 160, distance: 287.4
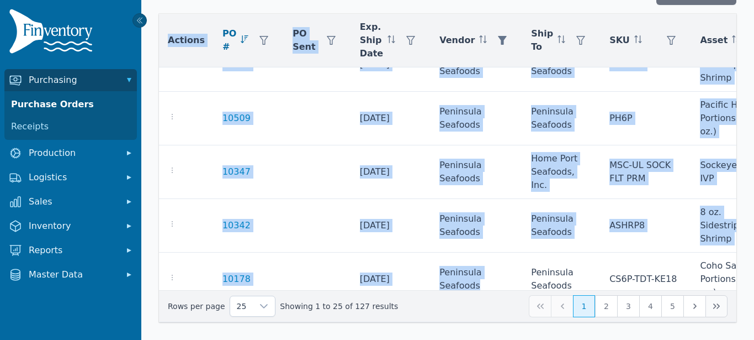
click at [721, 307] on button "Last Page" at bounding box center [717, 306] width 22 height 22
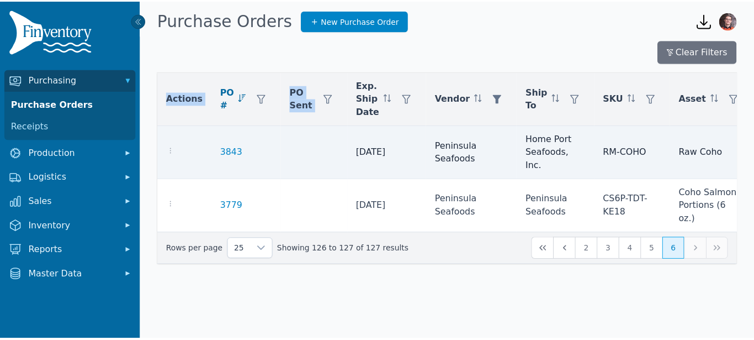
scroll to position [0, 246]
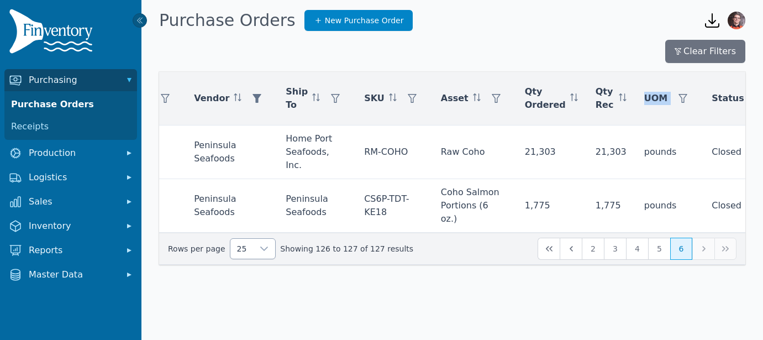
click at [267, 239] on div at bounding box center [264, 249] width 22 height 20
click at [407, 52] on div "Clear Filters" at bounding box center [452, 51] width 586 height 23
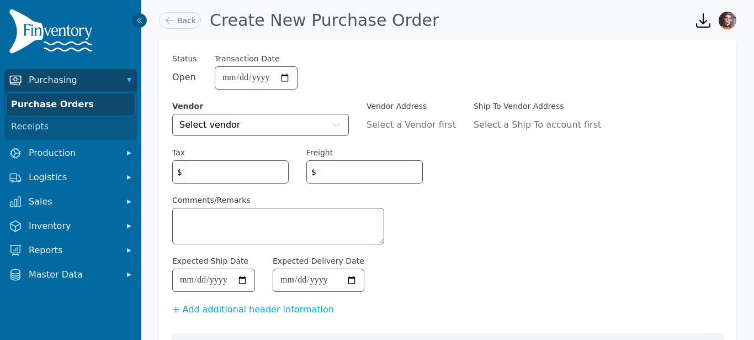
click at [110, 105] on link "Purchase Orders" at bounding box center [71, 104] width 128 height 22
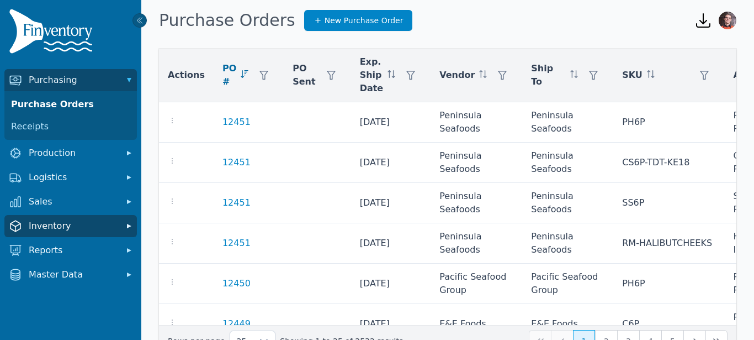
click at [107, 230] on span "Inventory" at bounding box center [73, 225] width 88 height 13
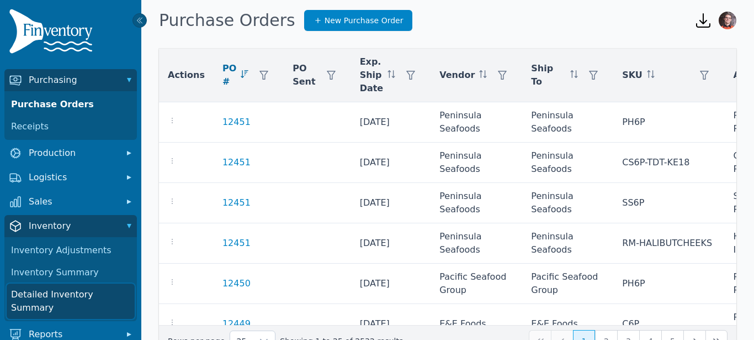
click at [44, 295] on link "Detailed Inventory Summary" at bounding box center [71, 300] width 128 height 35
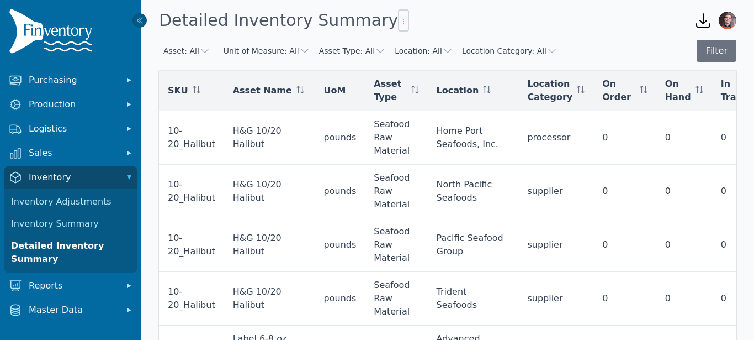
click at [399, 18] on icon "button" at bounding box center [403, 21] width 9 height 9
click at [703, 18] on icon "button" at bounding box center [703, 20] width 13 height 13
click at [624, 40] on div "No Reports" at bounding box center [643, 42] width 141 height 13
click at [437, 93] on span "Location" at bounding box center [458, 90] width 43 height 13
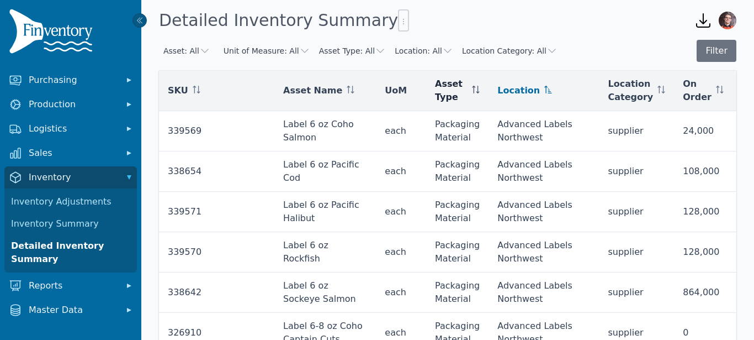
click at [437, 90] on span "Asset Type" at bounding box center [451, 90] width 33 height 27
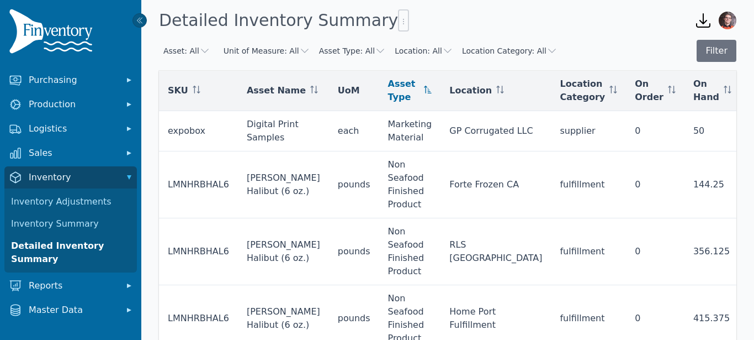
click at [423, 50] on button "Location: All" at bounding box center [424, 50] width 59 height 11
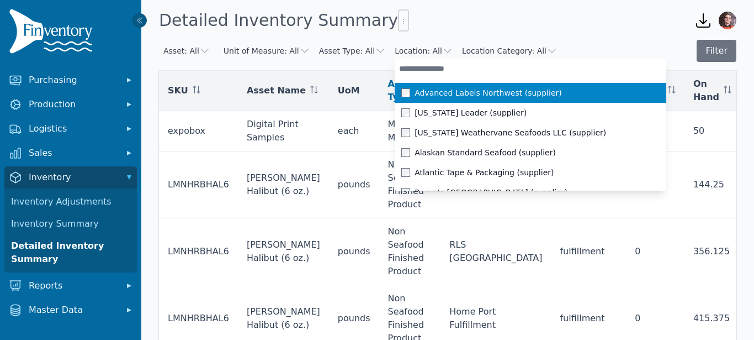
click at [419, 69] on input "text" at bounding box center [531, 69] width 272 height 20
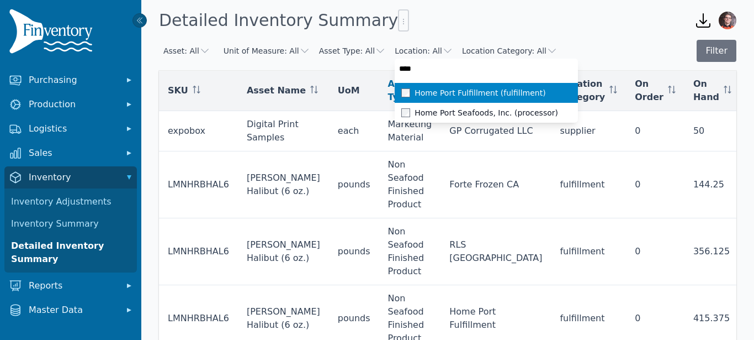
type input "****"
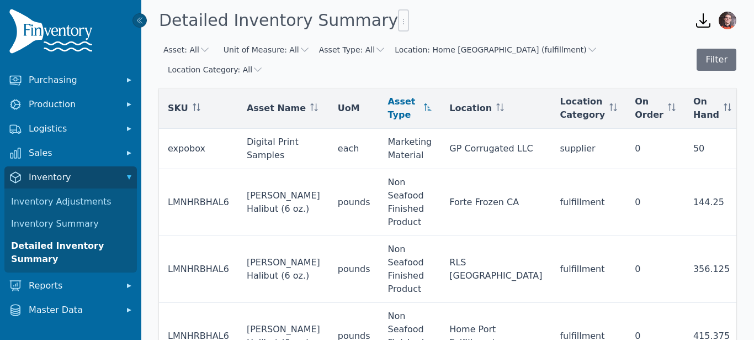
click at [441, 21] on div "Detailed Inventory Summary" at bounding box center [420, 21] width 522 height 30
click at [263, 64] on button "Location Category: All" at bounding box center [216, 69] width 96 height 11
click at [639, 28] on div "Detailed Inventory Summary" at bounding box center [420, 21] width 522 height 30
click at [717, 53] on button "Filter" at bounding box center [717, 60] width 40 height 22
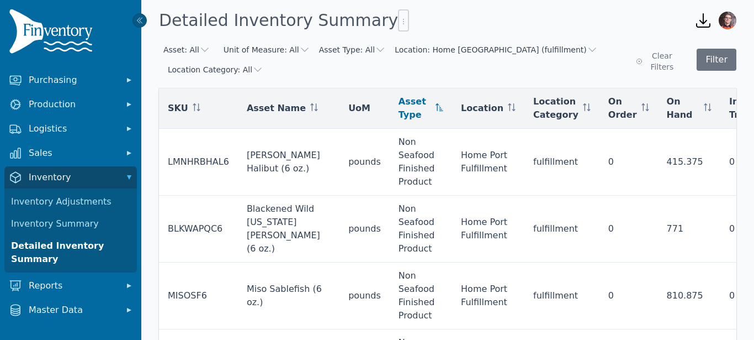
click at [252, 66] on icon "button" at bounding box center [257, 69] width 11 height 11
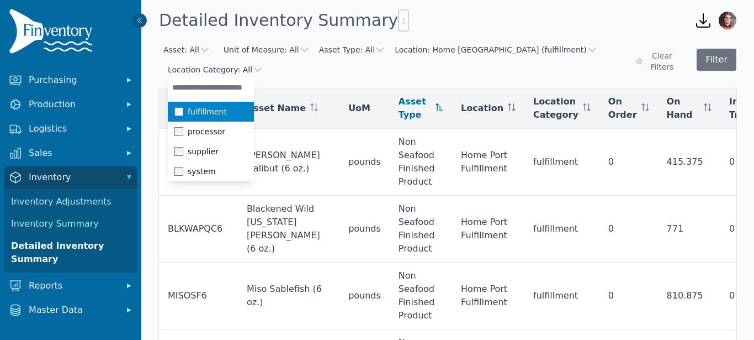
click at [702, 22] on icon "button" at bounding box center [704, 21] width 18 height 18
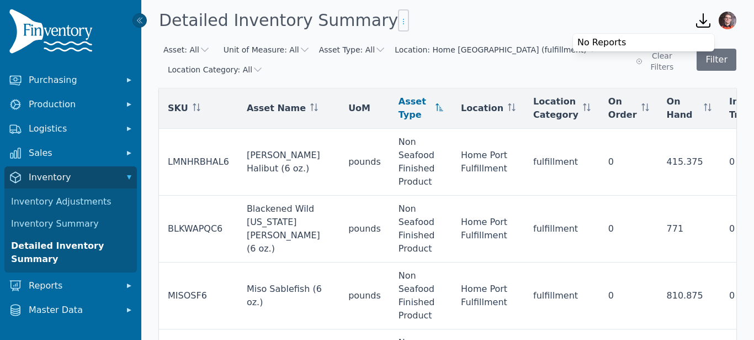
click at [399, 19] on icon "button" at bounding box center [403, 21] width 9 height 9
click at [393, 42] on span "Export .csv" at bounding box center [396, 43] width 63 height 9
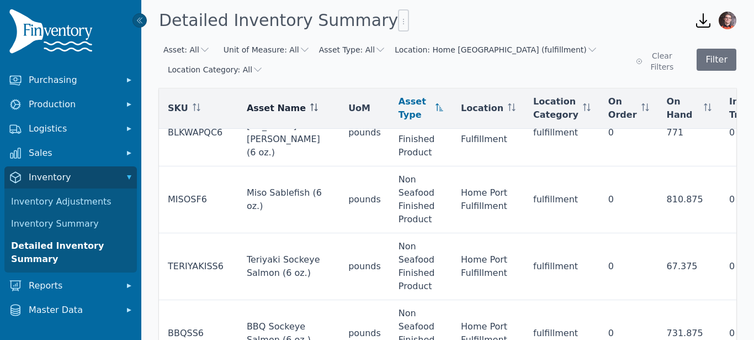
scroll to position [103, 0]
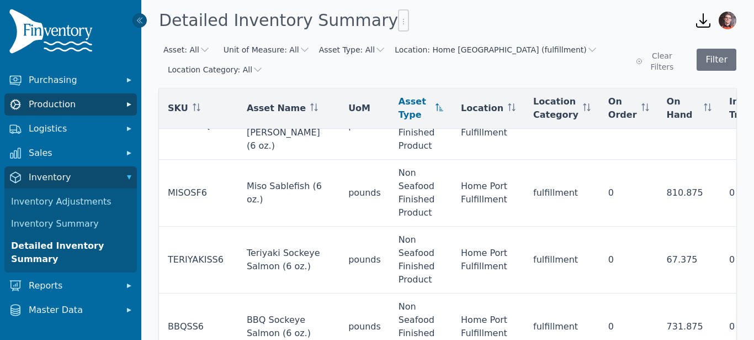
click at [83, 114] on button "Production" at bounding box center [70, 104] width 133 height 22
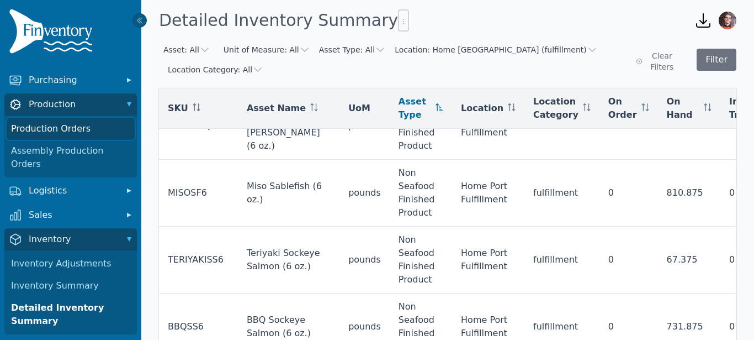
click at [75, 128] on link "Production Orders" at bounding box center [71, 129] width 128 height 22
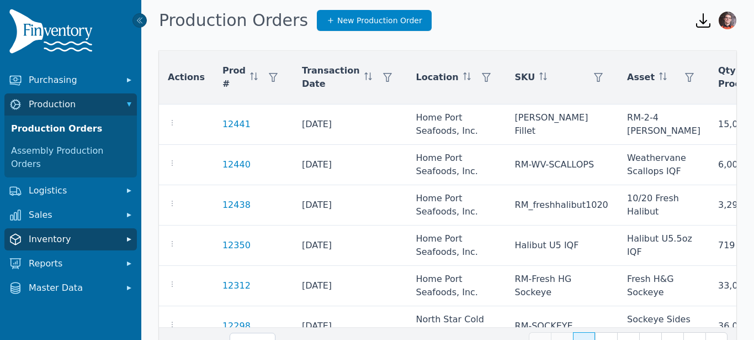
click at [49, 232] on span "Inventory" at bounding box center [73, 238] width 88 height 13
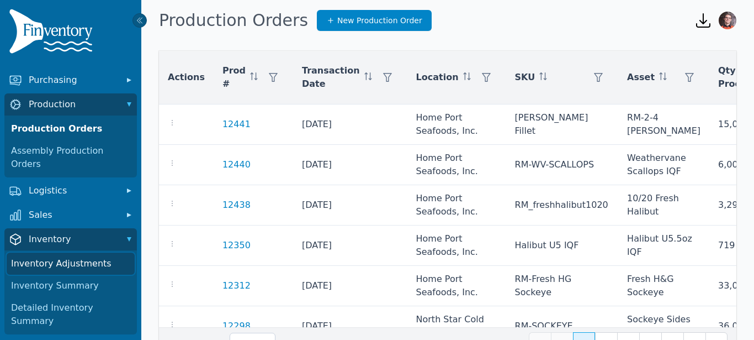
click at [60, 262] on link "Inventory Adjustments" at bounding box center [71, 263] width 128 height 22
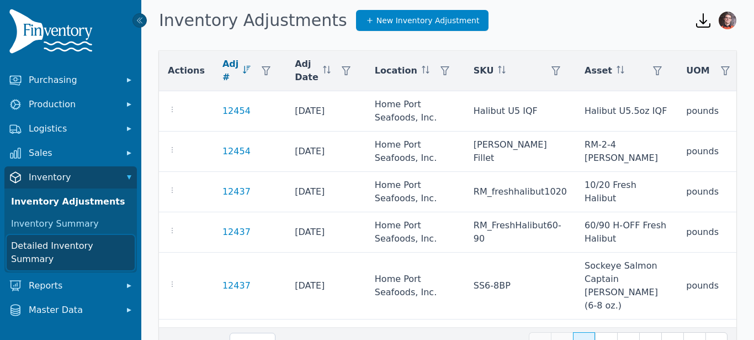
click at [70, 243] on link "Detailed Inventory Summary" at bounding box center [71, 252] width 128 height 35
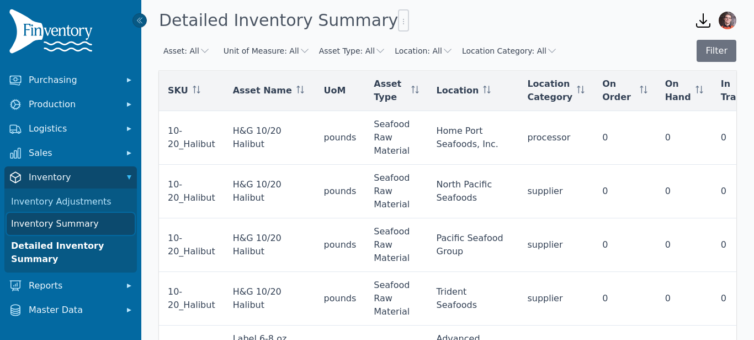
click at [76, 222] on link "Inventory Summary" at bounding box center [71, 224] width 128 height 22
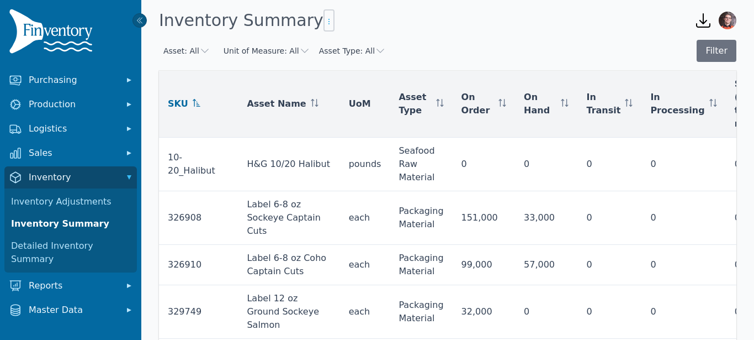
click at [325, 18] on icon "button" at bounding box center [329, 21] width 9 height 9
click at [388, 12] on div "Inventory Summary" at bounding box center [420, 21] width 522 height 30
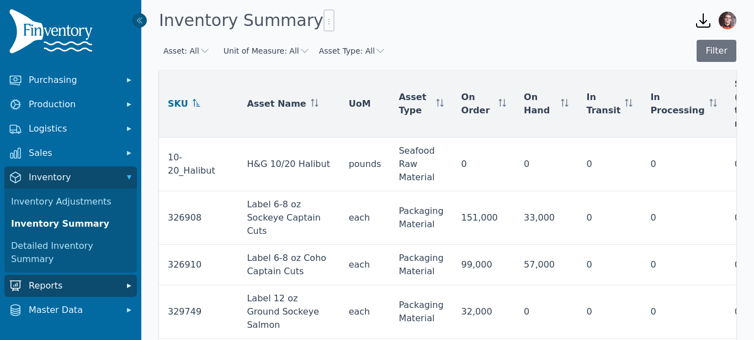
click at [72, 279] on span "Reports" at bounding box center [73, 285] width 88 height 13
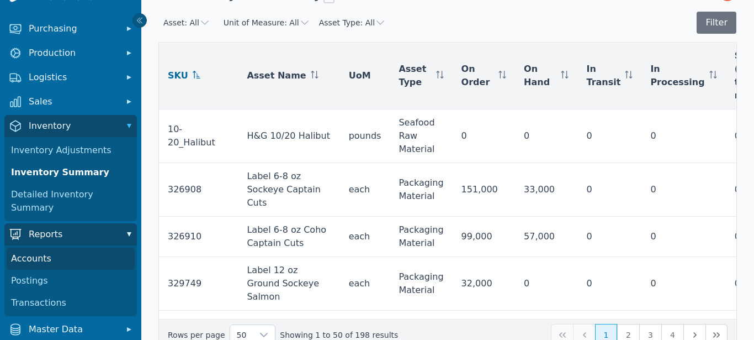
scroll to position [33, 0]
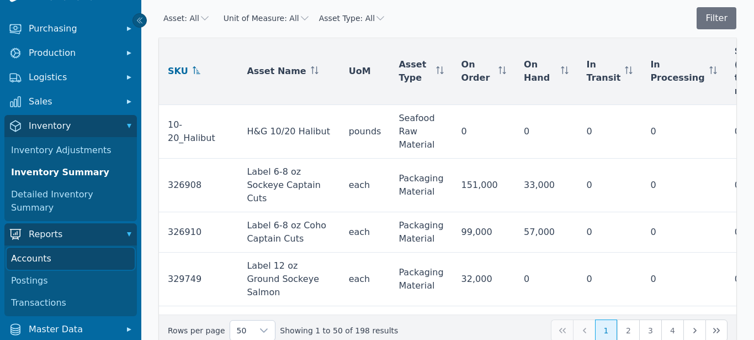
click at [71, 260] on link "Accounts" at bounding box center [71, 258] width 128 height 22
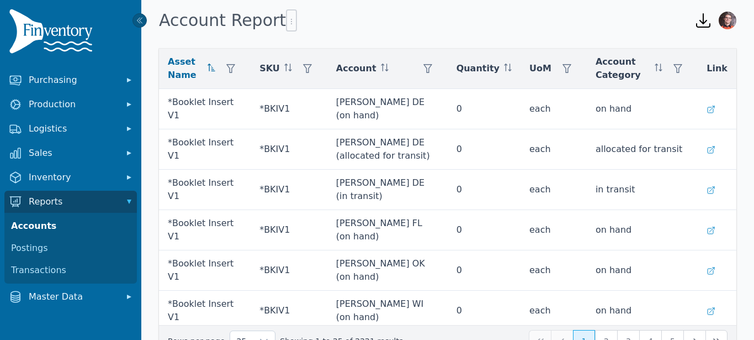
click at [286, 28] on div at bounding box center [291, 20] width 11 height 22
click at [287, 24] on icon "button" at bounding box center [291, 21] width 9 height 9
click at [308, 12] on div "Account Report" at bounding box center [420, 21] width 522 height 30
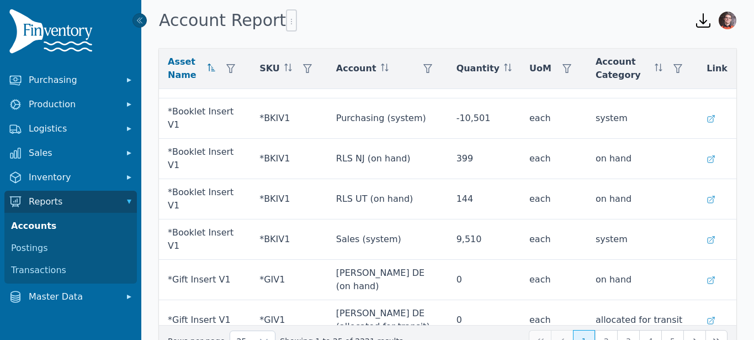
scroll to position [560, 0]
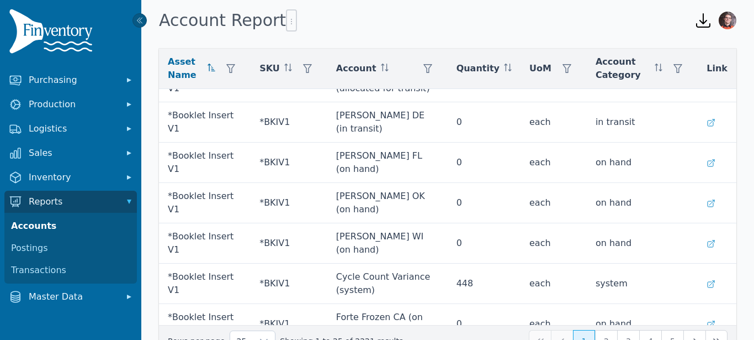
scroll to position [0, 0]
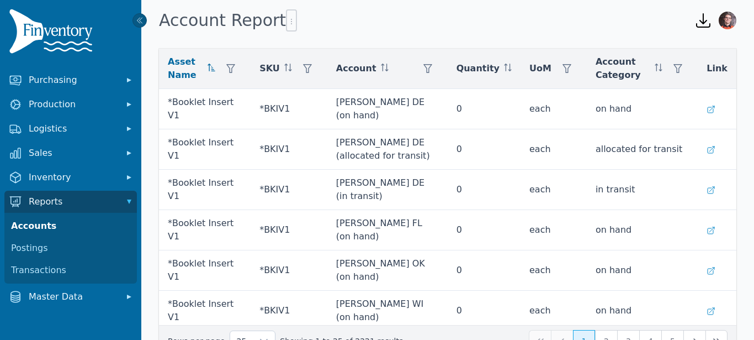
click at [702, 29] on icon "button" at bounding box center [704, 21] width 18 height 18
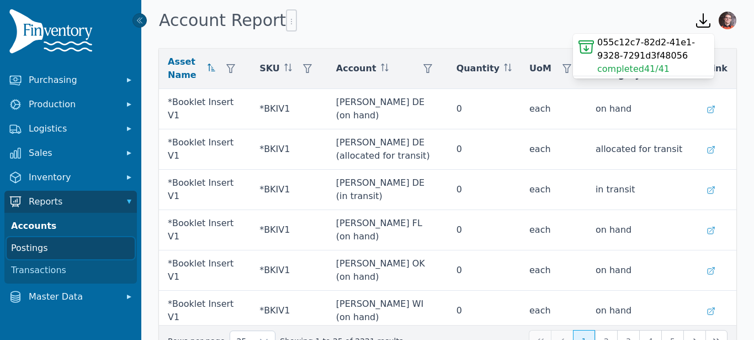
click at [73, 249] on link "Postings" at bounding box center [71, 248] width 128 height 22
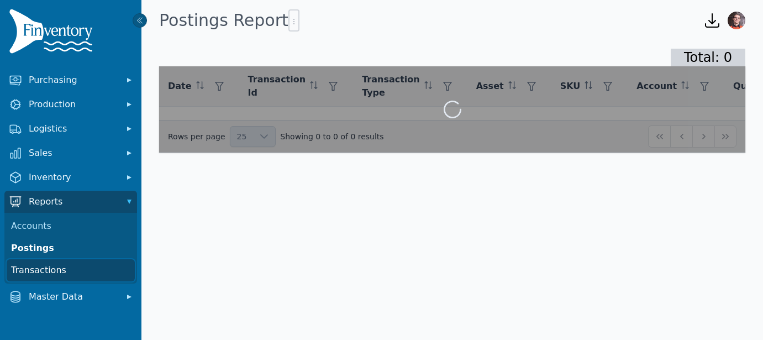
click at [67, 267] on link "Transactions" at bounding box center [71, 270] width 128 height 22
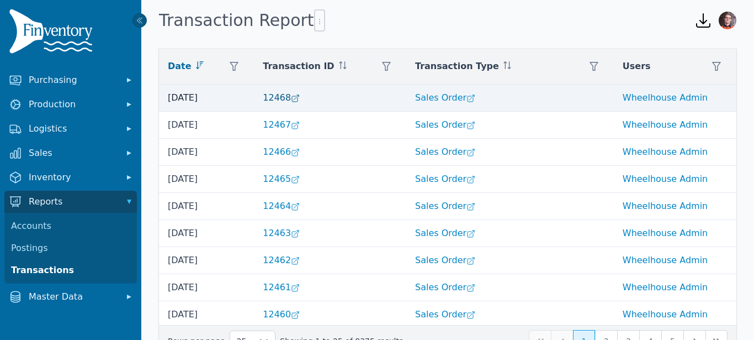
click at [295, 97] on icon at bounding box center [295, 98] width 9 height 9
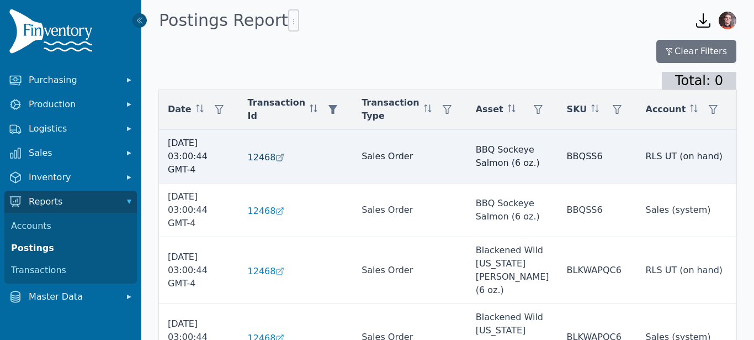
click at [276, 156] on icon at bounding box center [280, 157] width 9 height 9
